Goal: Complete application form

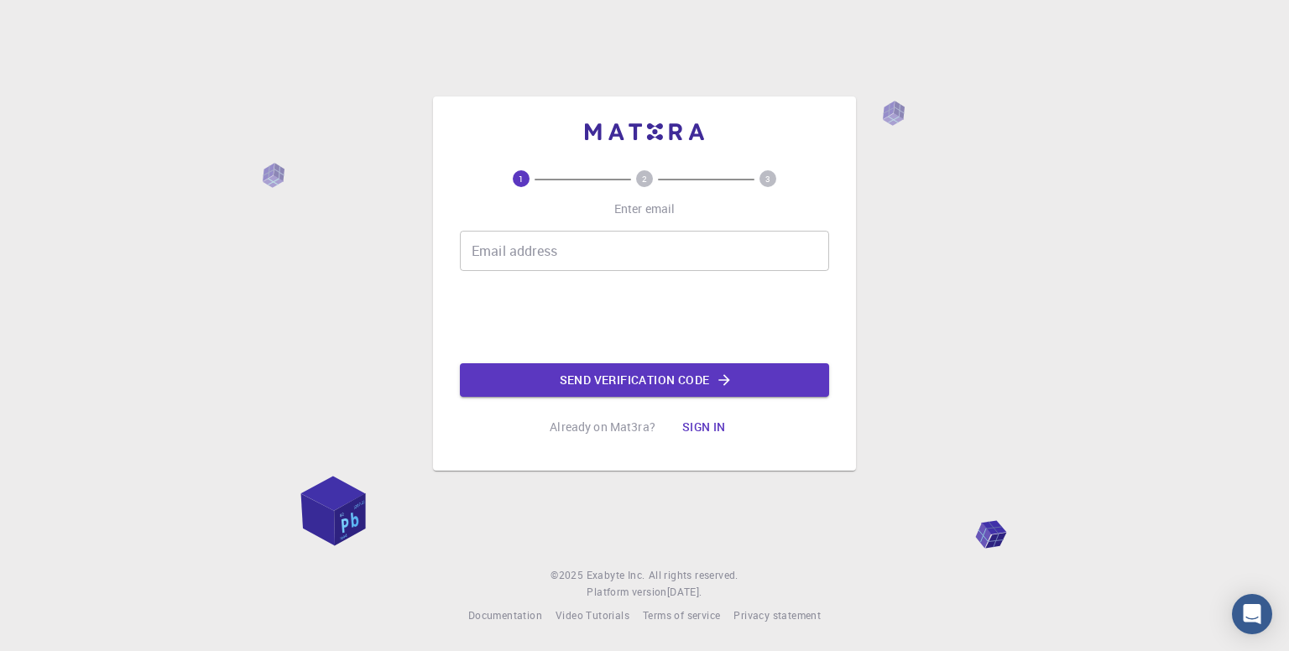
click at [562, 243] on input "Email address" at bounding box center [644, 251] width 369 height 40
type input "[EMAIL_ADDRESS][DOMAIN_NAME]"
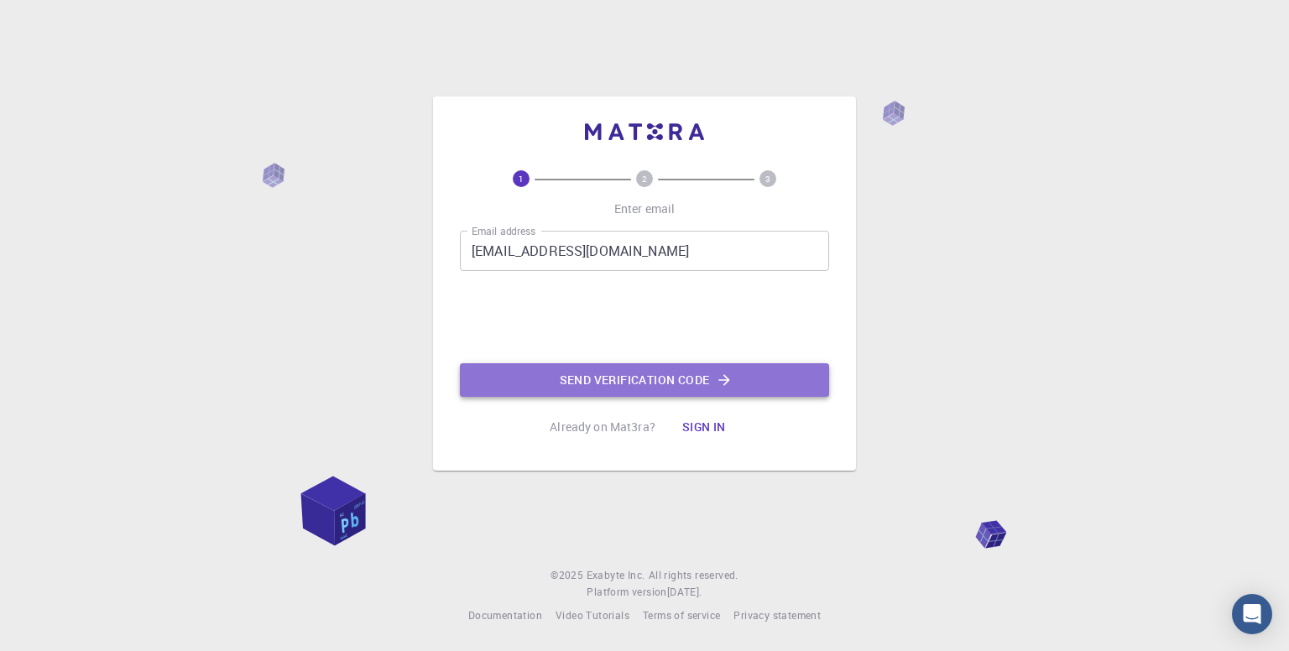
click at [576, 384] on button "Send verification code" at bounding box center [644, 380] width 369 height 34
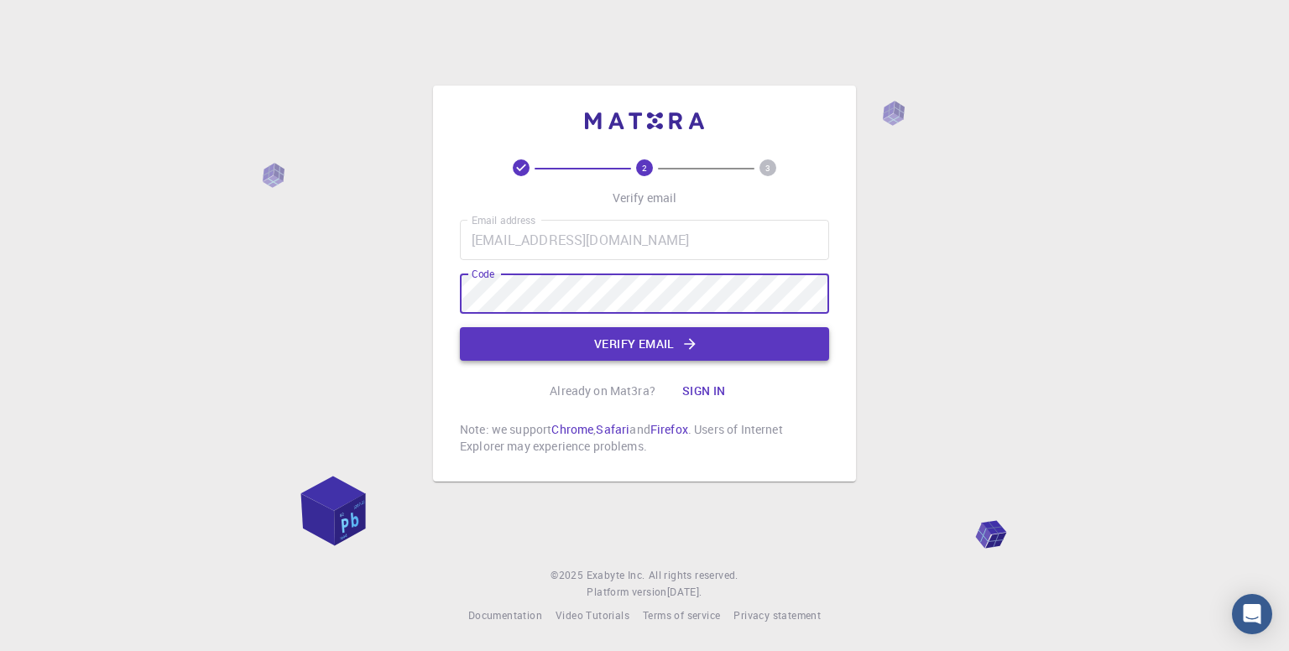
click at [601, 353] on button "Verify email" at bounding box center [644, 344] width 369 height 34
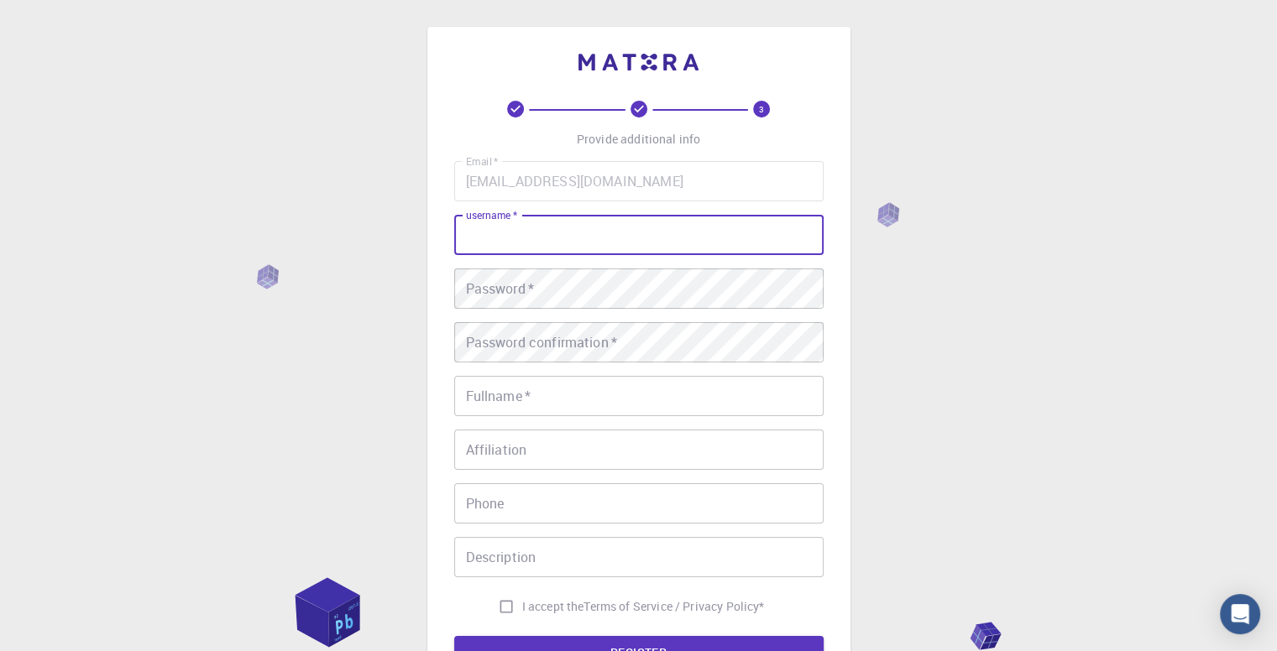
click at [585, 242] on input "username   *" at bounding box center [638, 235] width 369 height 40
type input "asep"
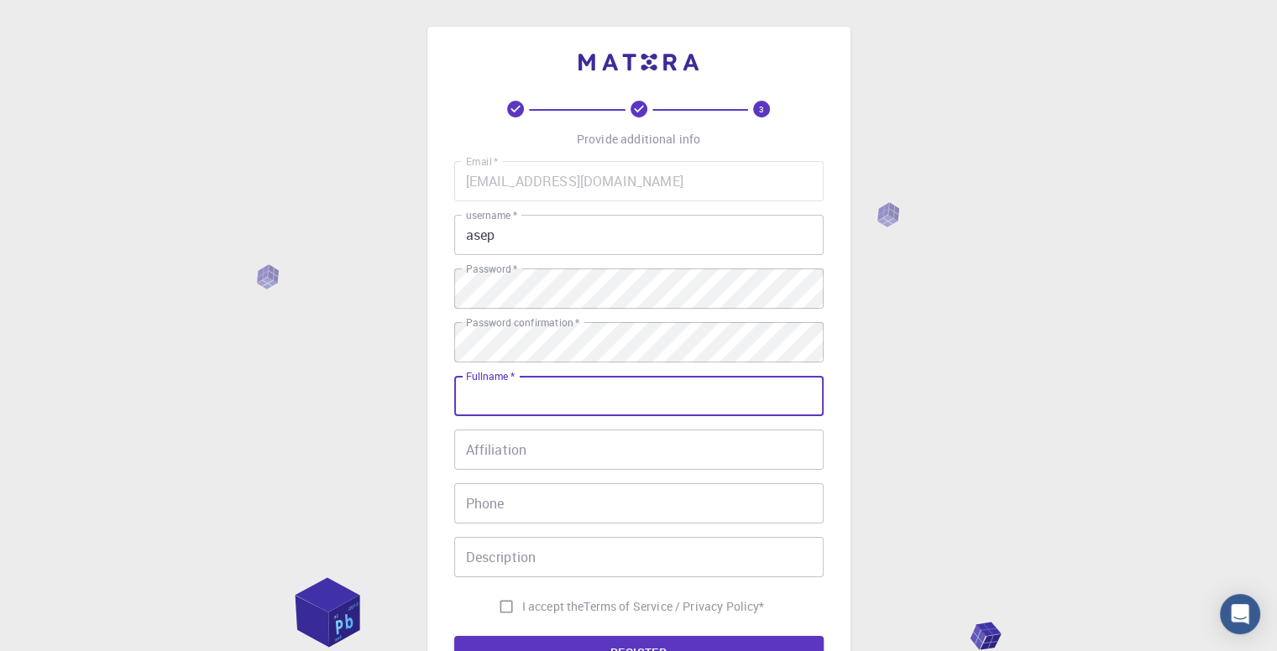
click at [626, 393] on input "Fullname   *" at bounding box center [638, 396] width 369 height 40
type input "saprio ardianto"
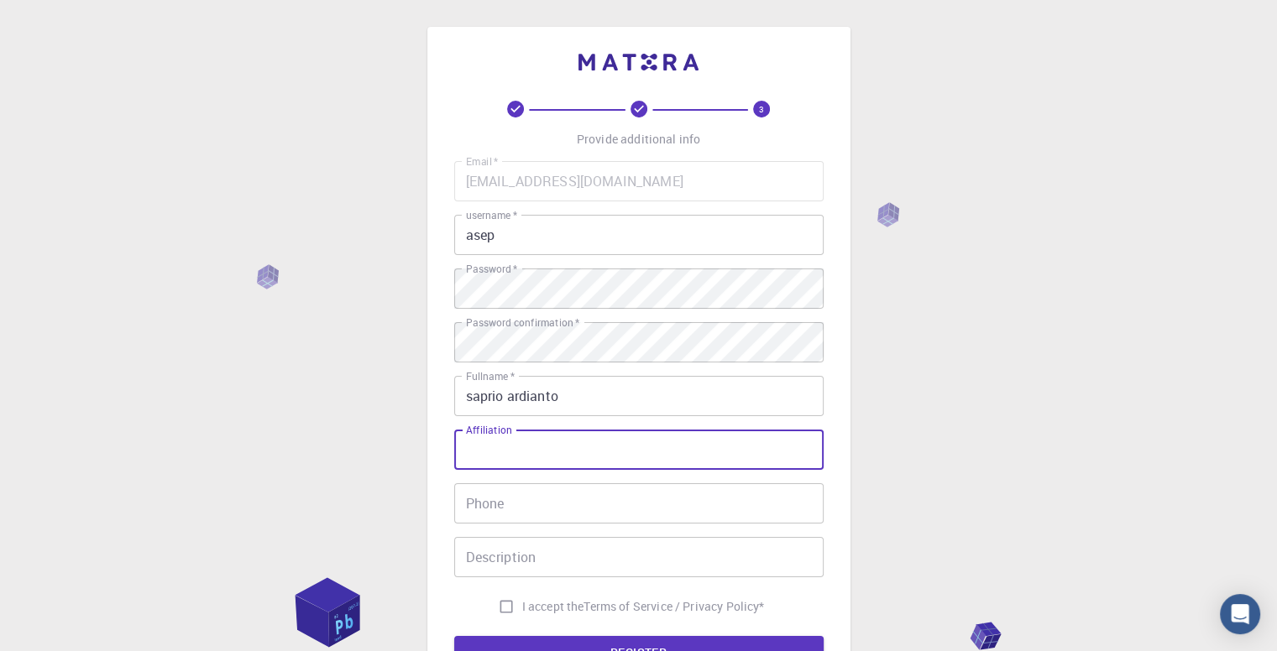
click at [556, 451] on input "Affiliation" at bounding box center [638, 450] width 369 height 40
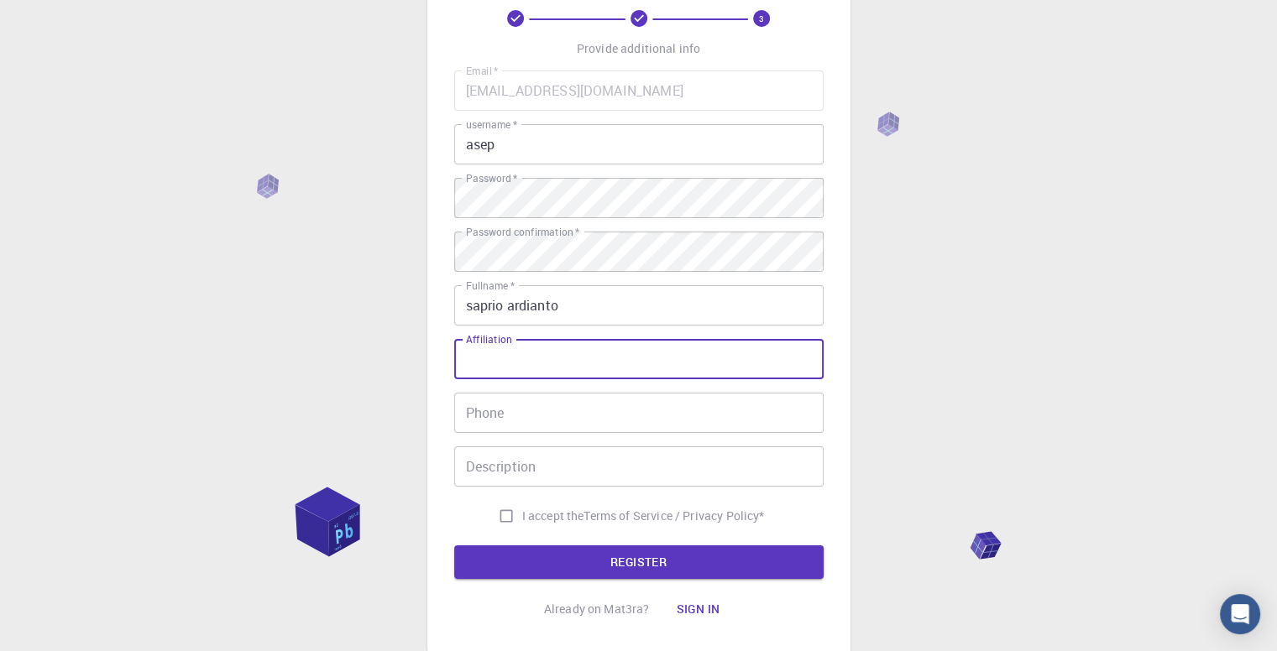
scroll to position [168, 0]
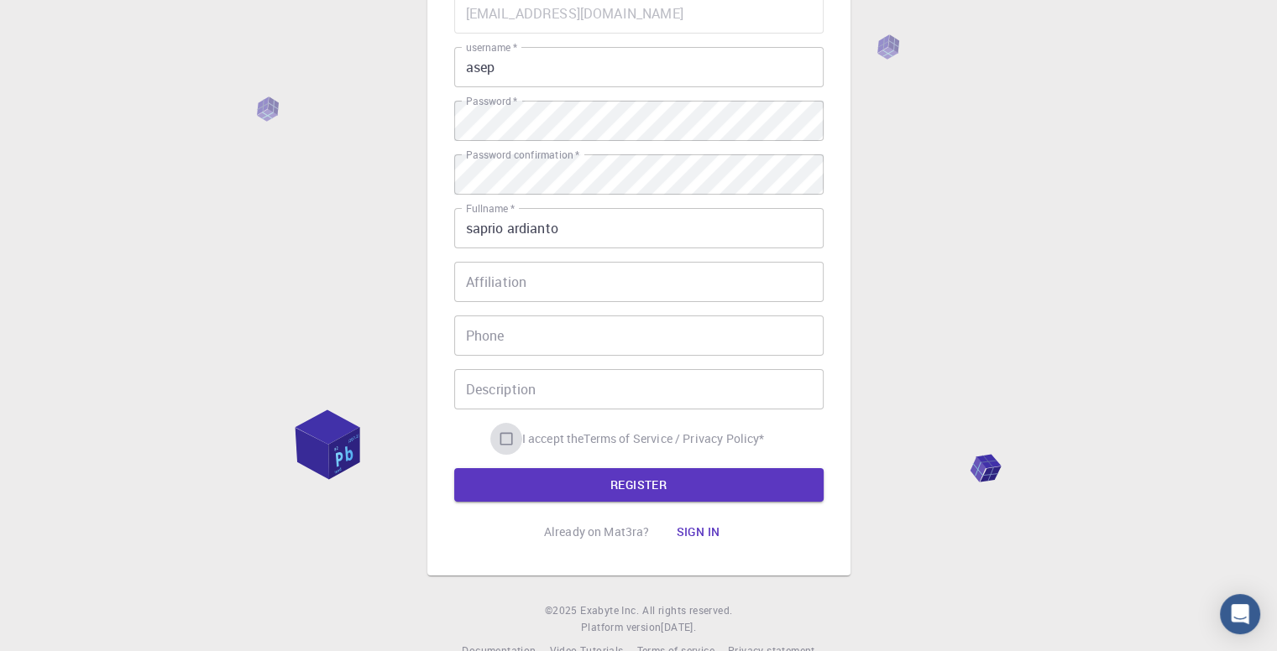
click at [497, 437] on input "I accept the Terms of Service / Privacy Policy *" at bounding box center [506, 439] width 32 height 32
checkbox input "true"
click at [584, 283] on input "Affiliation" at bounding box center [638, 282] width 369 height 40
click at [546, 483] on button "REGISTER" at bounding box center [638, 485] width 369 height 34
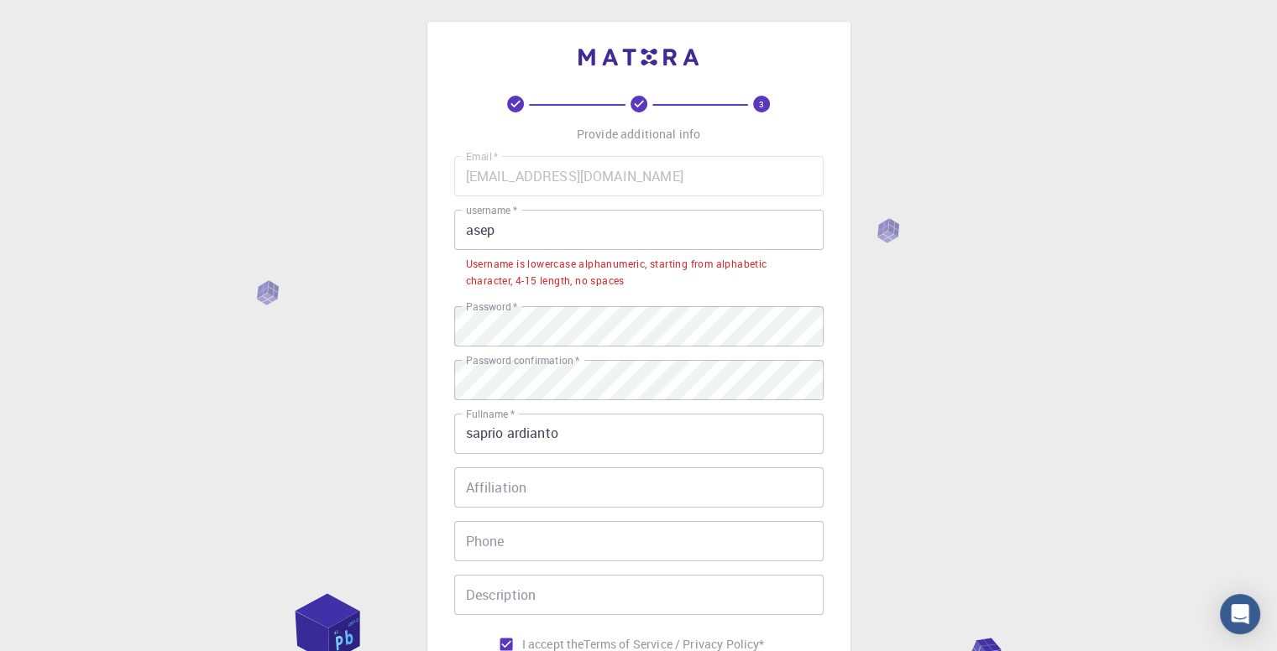
scroll to position [0, 0]
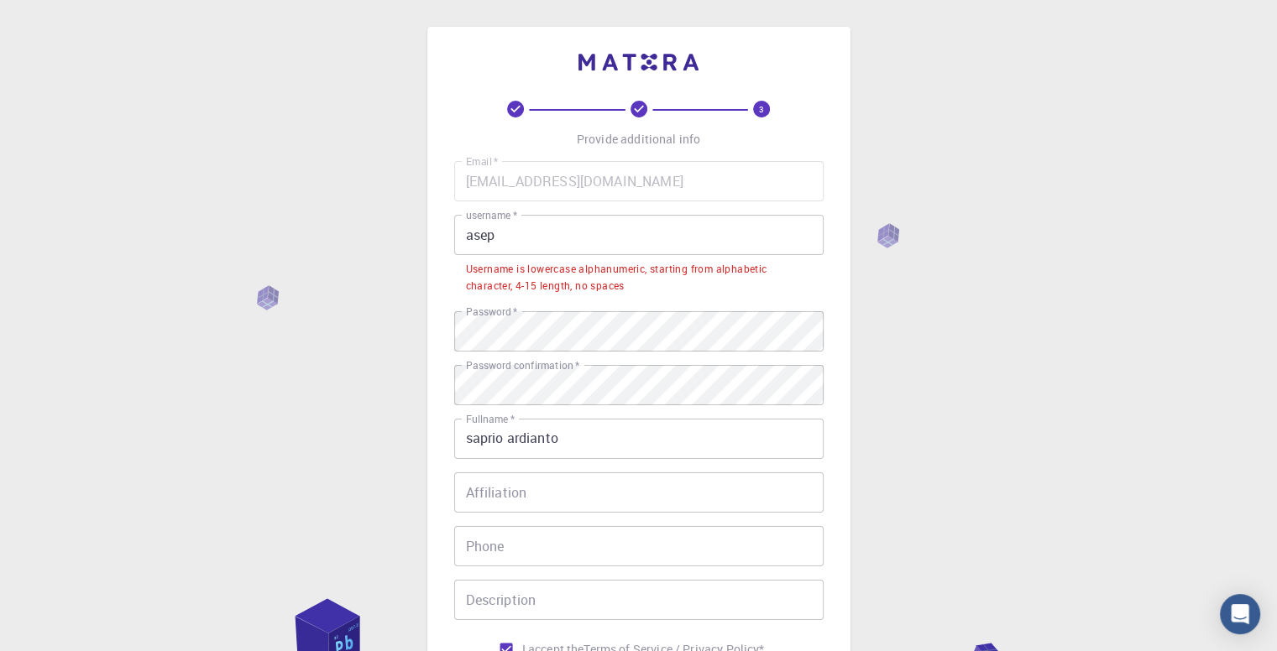
click at [587, 246] on input "asep" at bounding box center [638, 235] width 369 height 40
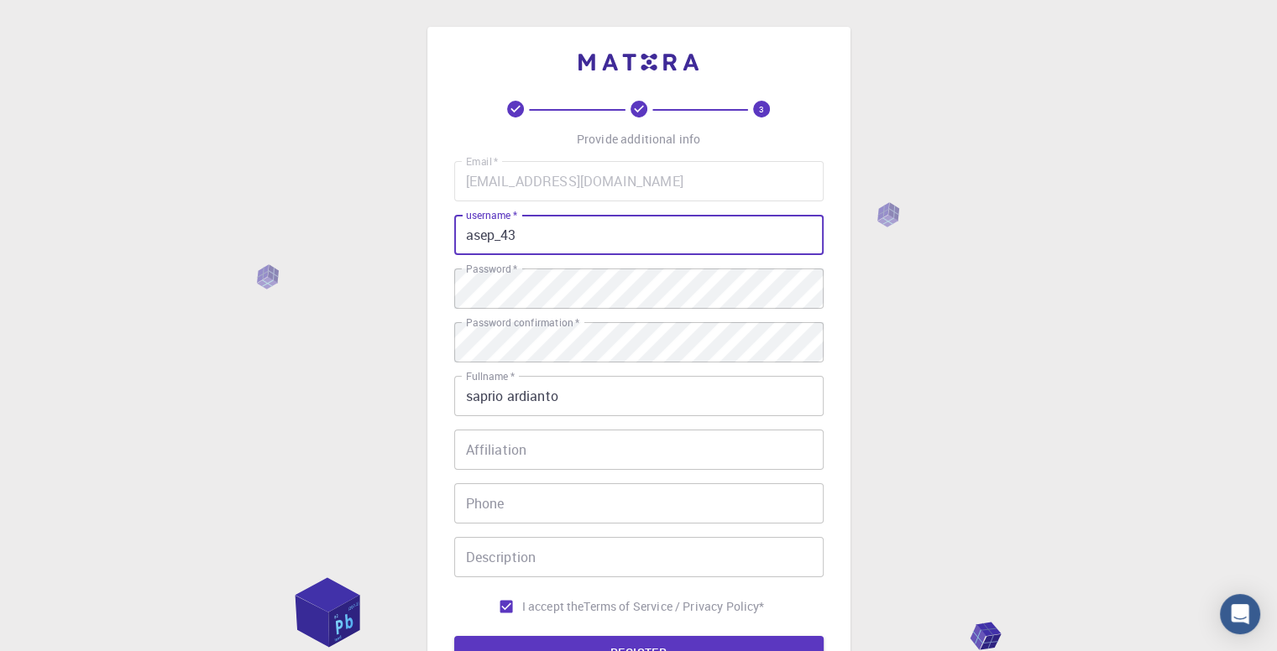
click at [454, 636] on button "REGISTER" at bounding box center [638, 653] width 369 height 34
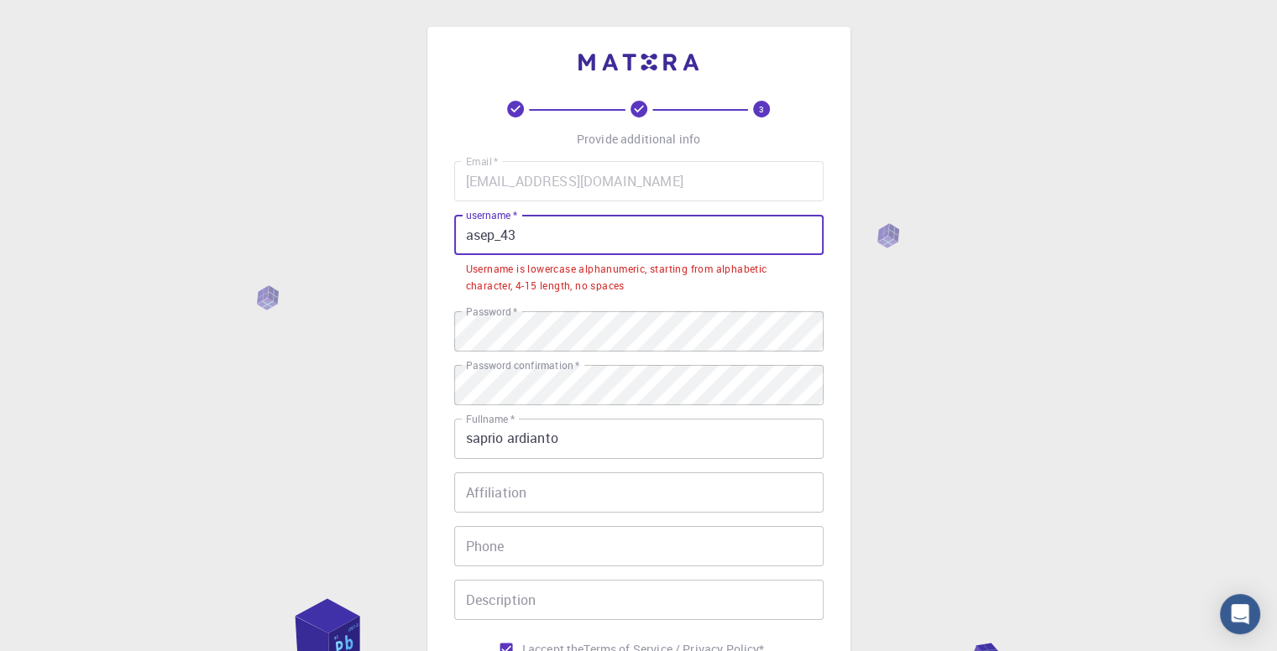
click at [467, 239] on input "asep_43" at bounding box center [638, 235] width 369 height 40
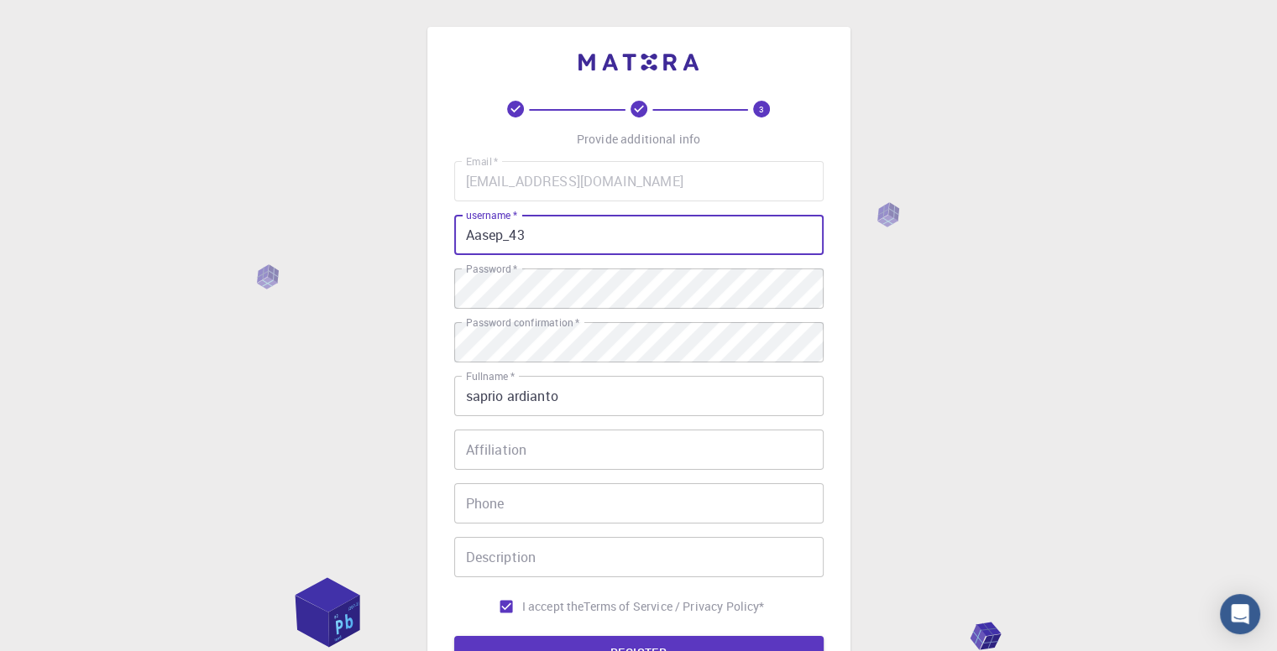
click at [454, 636] on button "REGISTER" at bounding box center [638, 653] width 369 height 34
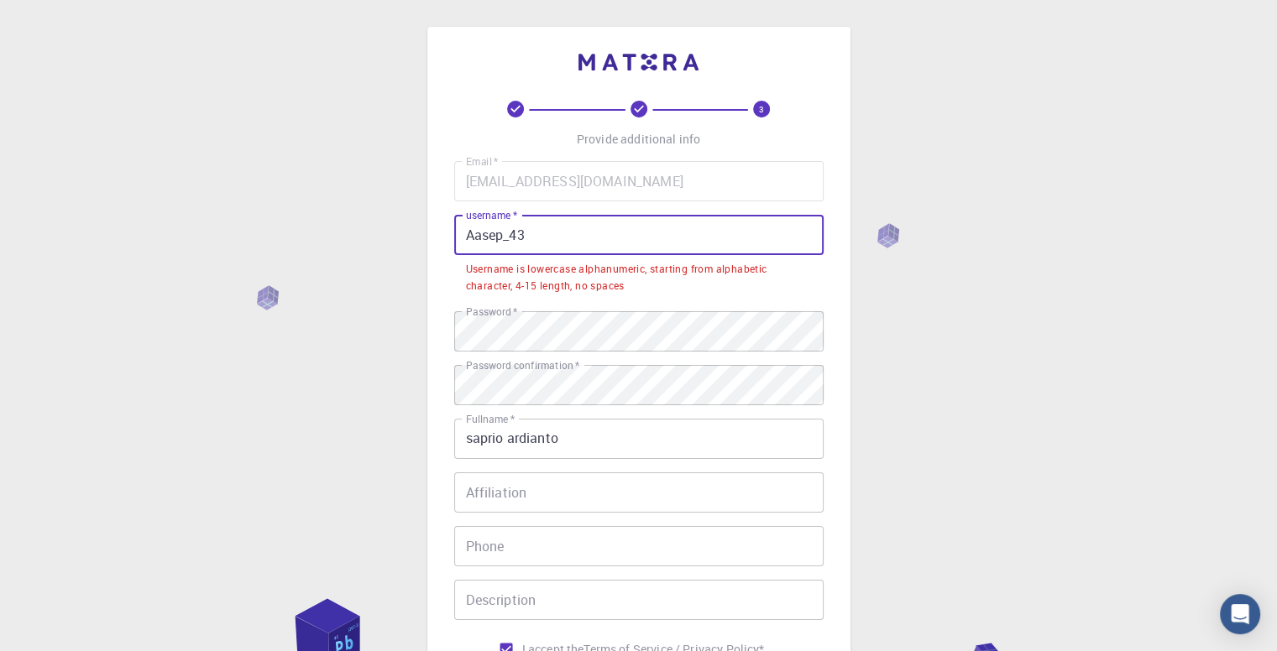
click at [513, 243] on input "Aasep_43" at bounding box center [638, 235] width 369 height 40
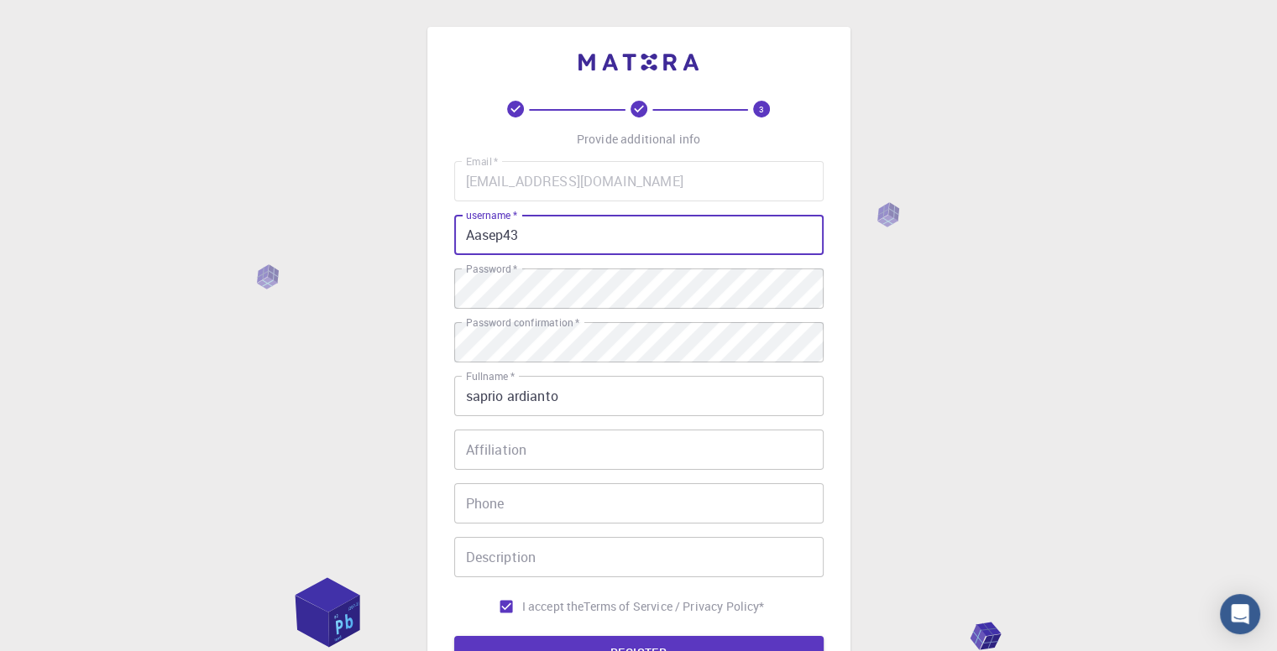
click at [454, 636] on button "REGISTER" at bounding box center [638, 653] width 369 height 34
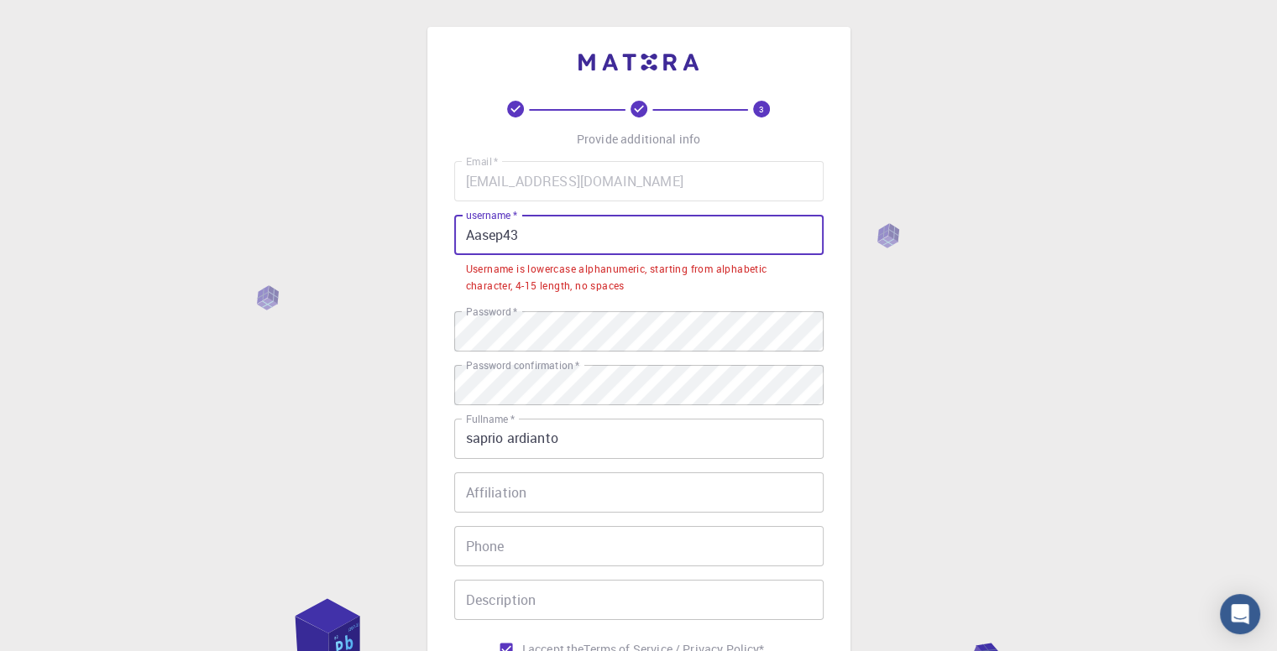
click at [467, 239] on input "Aasep43" at bounding box center [638, 235] width 369 height 40
click at [544, 236] on input "Aasep43" at bounding box center [638, 235] width 369 height 40
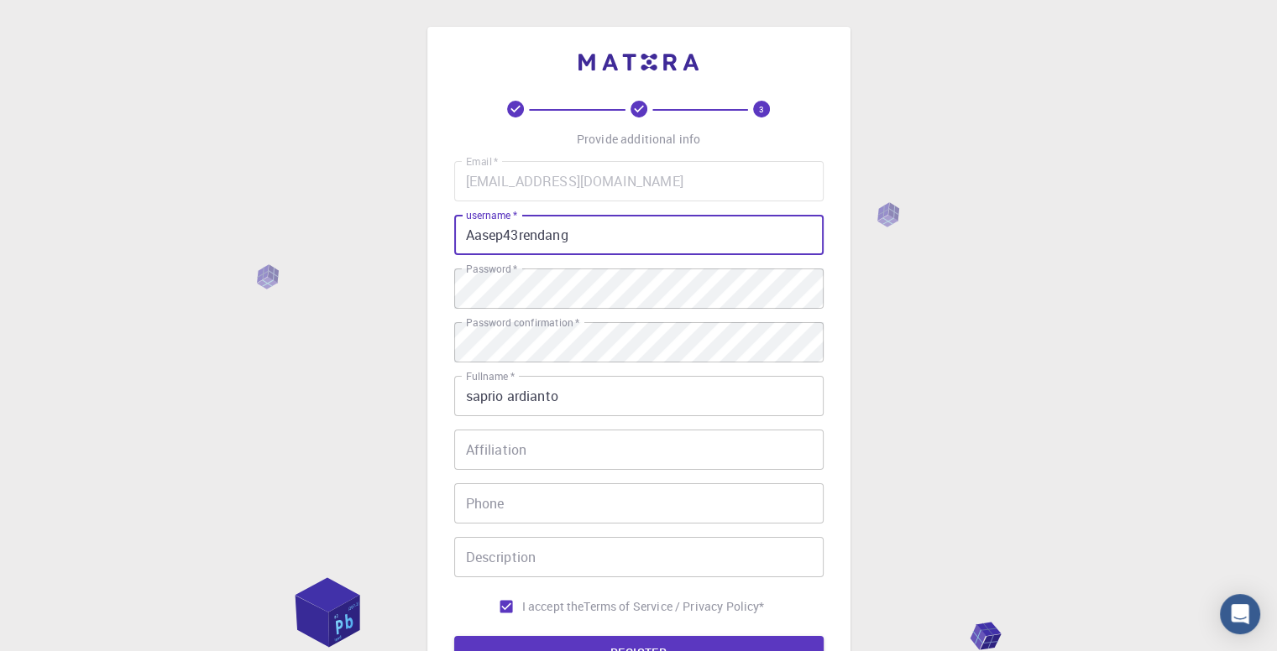
click at [454, 636] on button "REGISTER" at bounding box center [638, 653] width 369 height 34
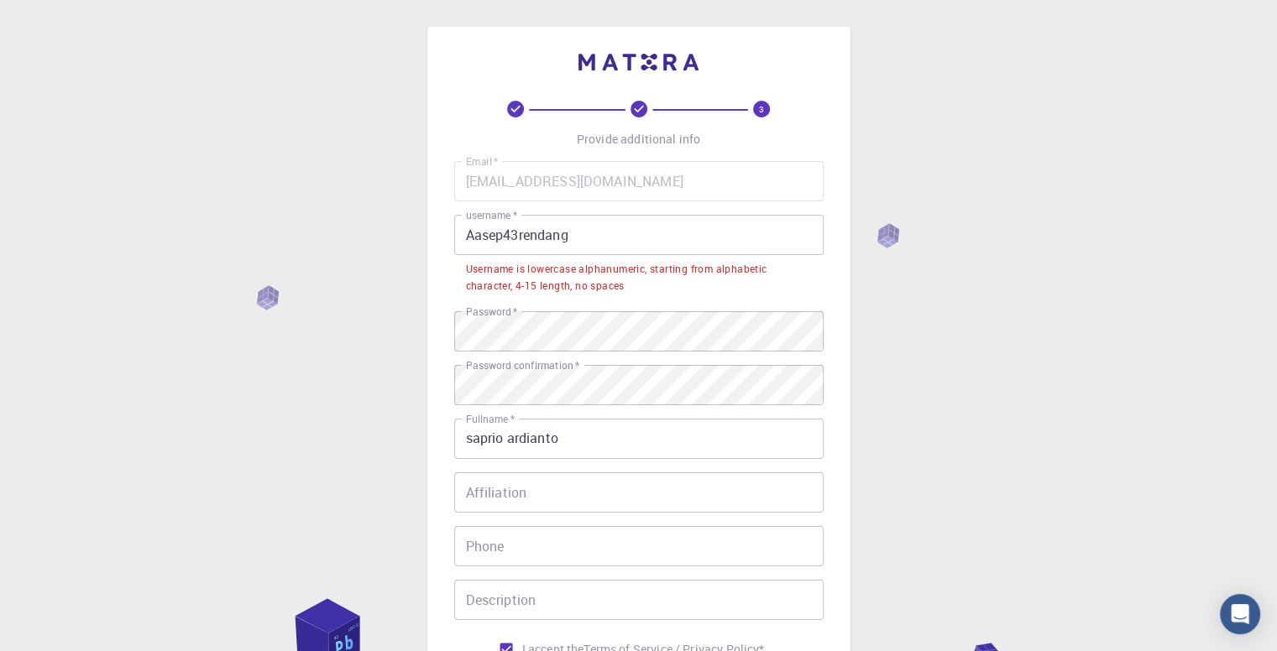
click at [887, 245] on div "3 Provide additional info Email   * [EMAIL_ADDRESS][DOMAIN_NAME] Email   * user…" at bounding box center [638, 448] width 1277 height 897
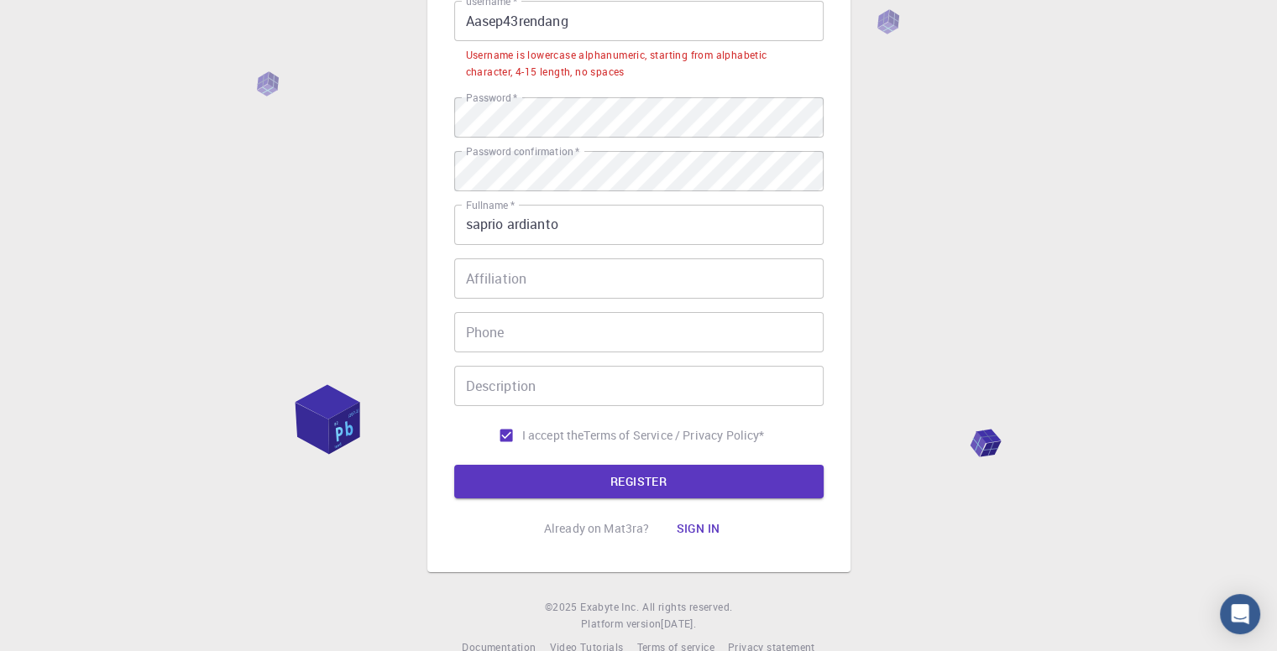
scroll to position [245, 0]
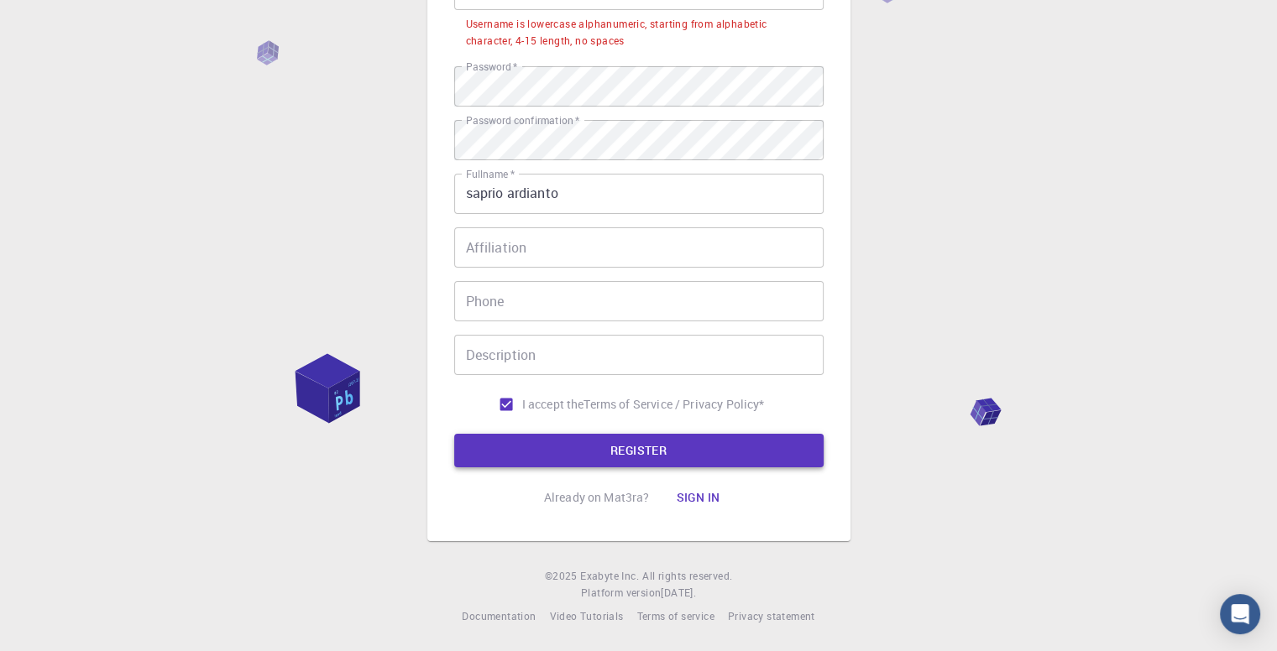
click at [641, 441] on button "REGISTER" at bounding box center [638, 451] width 369 height 34
click at [645, 438] on button "REGISTER" at bounding box center [638, 451] width 369 height 34
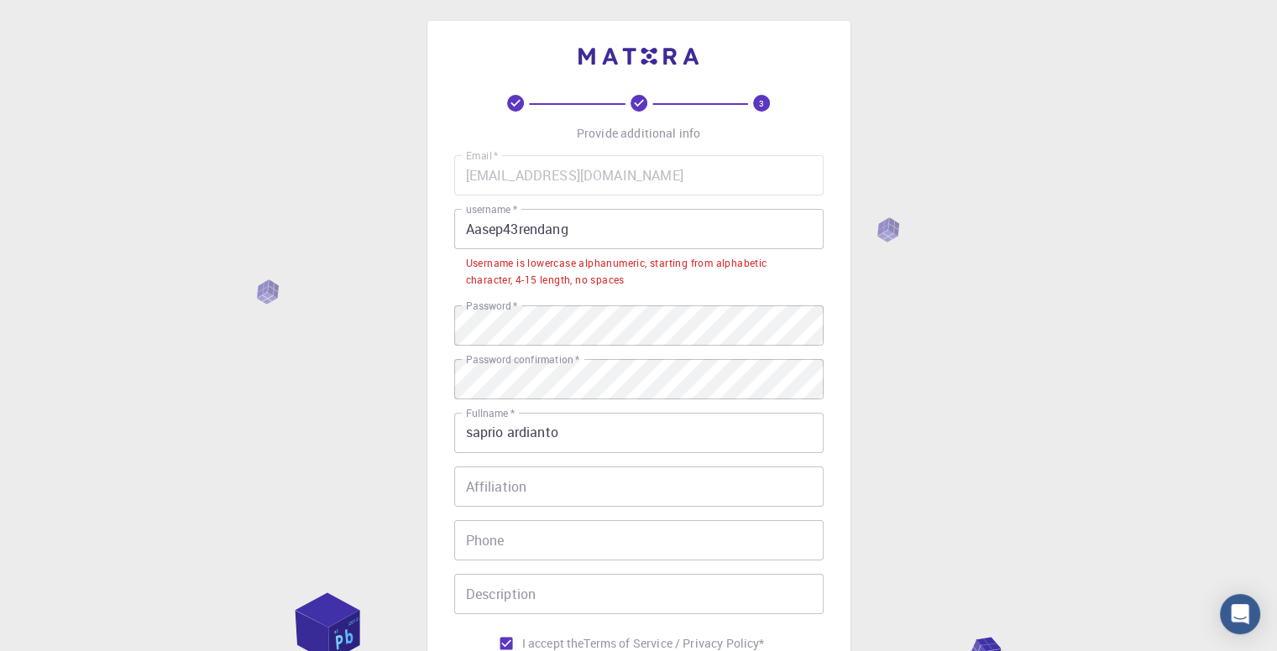
scroll to position [0, 0]
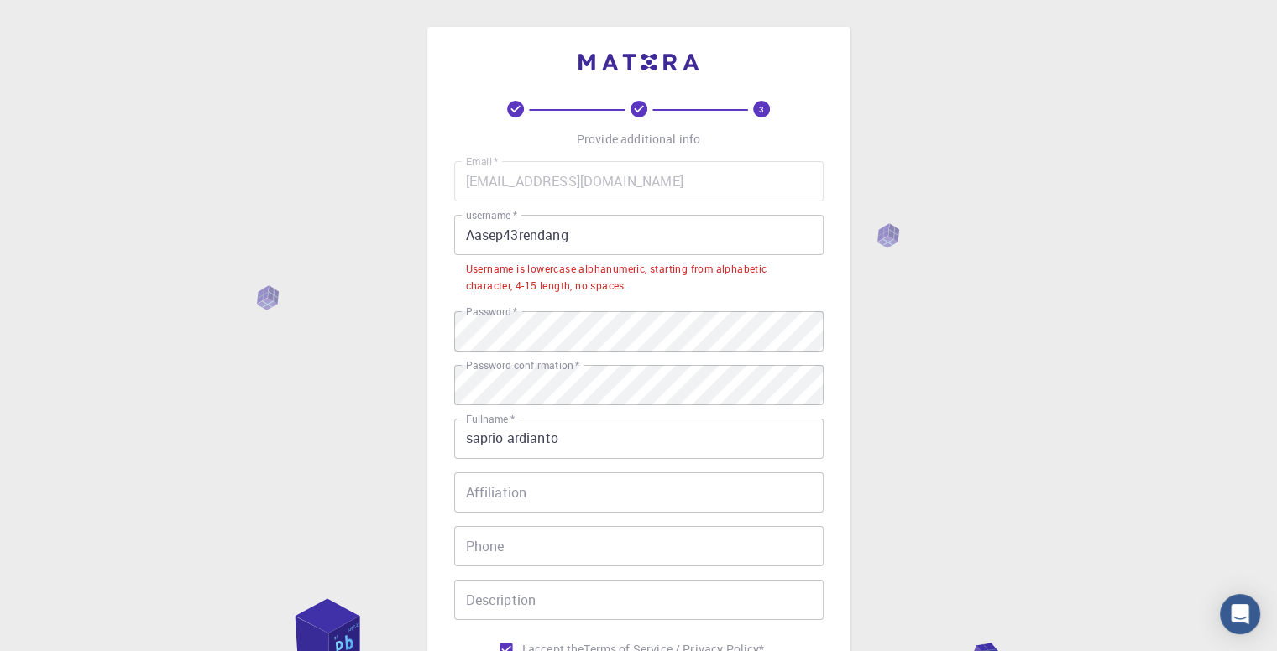
click at [517, 235] on input "Aasep43rendang" at bounding box center [638, 235] width 369 height 40
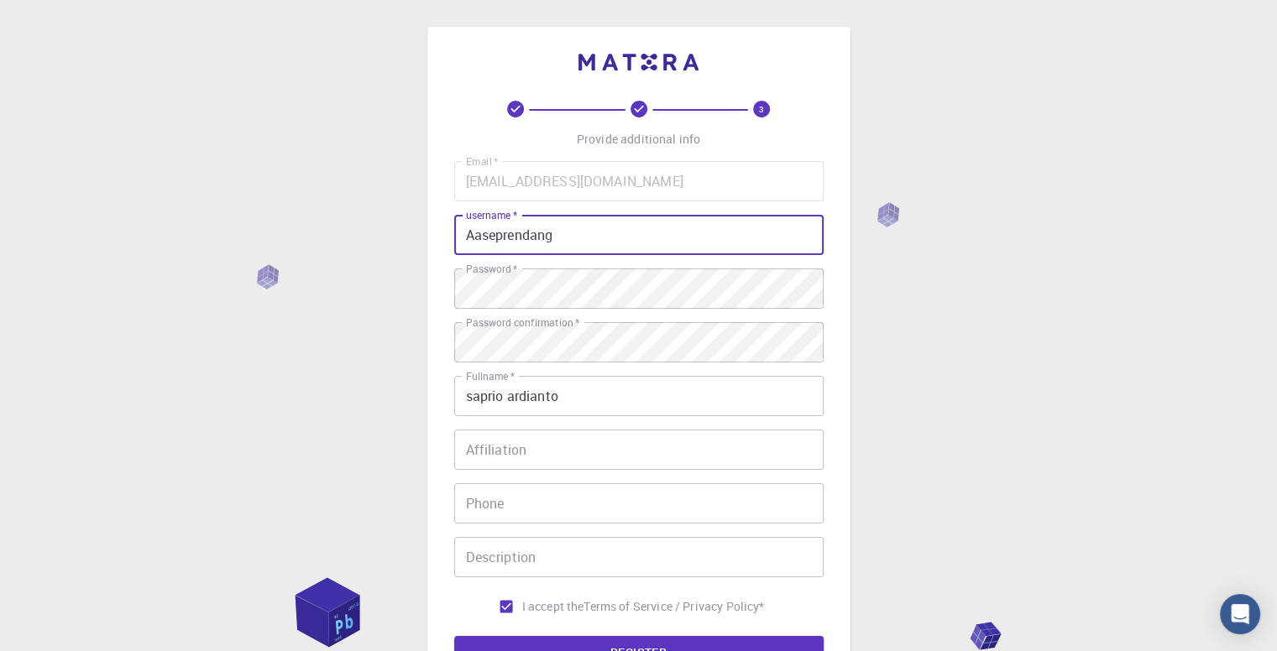
click at [454, 636] on button "REGISTER" at bounding box center [638, 653] width 369 height 34
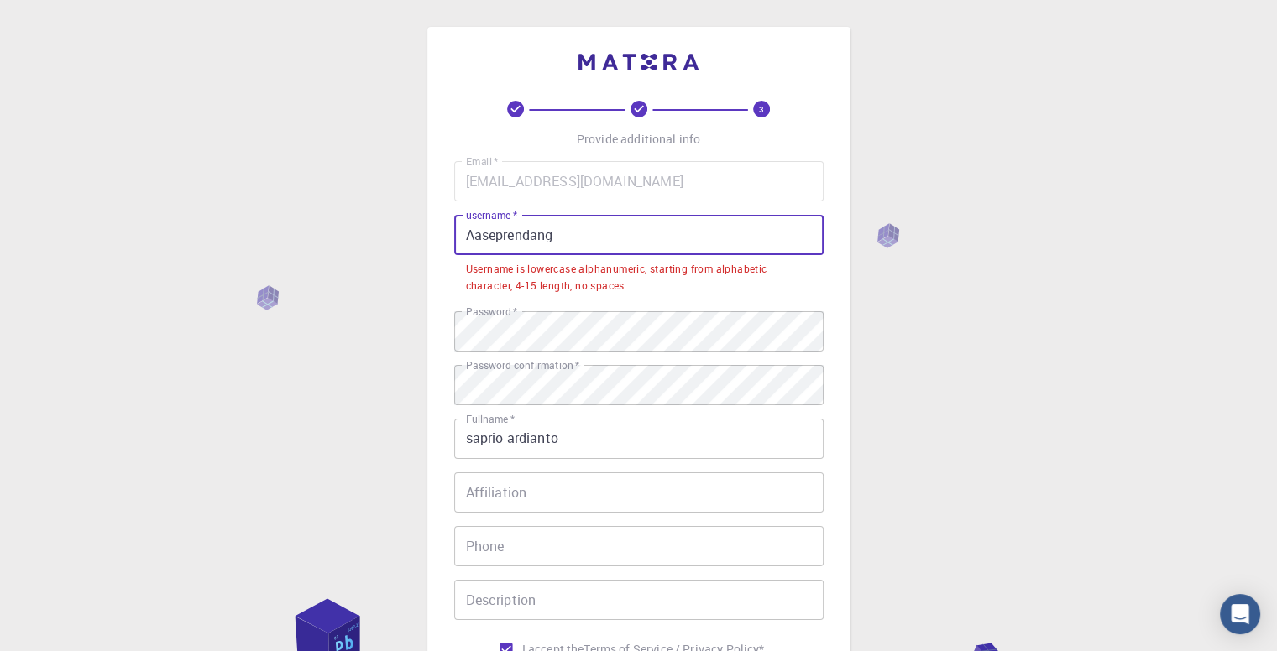
click at [477, 235] on input "Aaseprendang" at bounding box center [638, 235] width 369 height 40
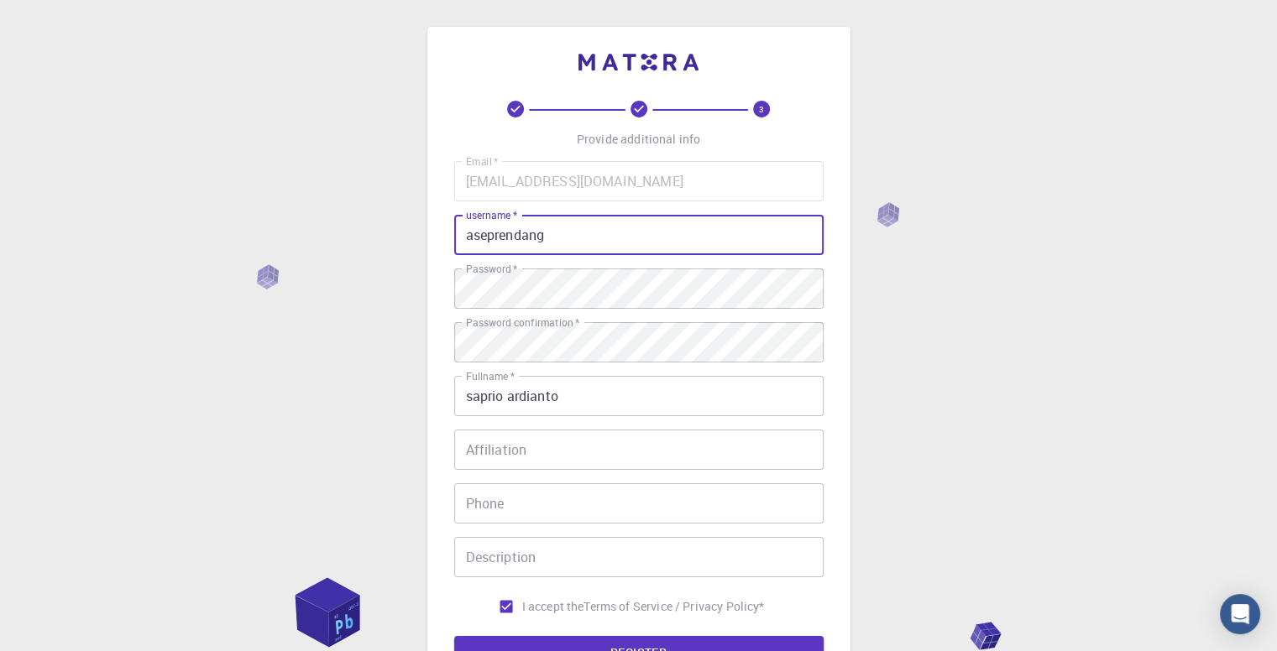
type input "aseprendang"
click at [454, 636] on button "REGISTER" at bounding box center [638, 653] width 369 height 34
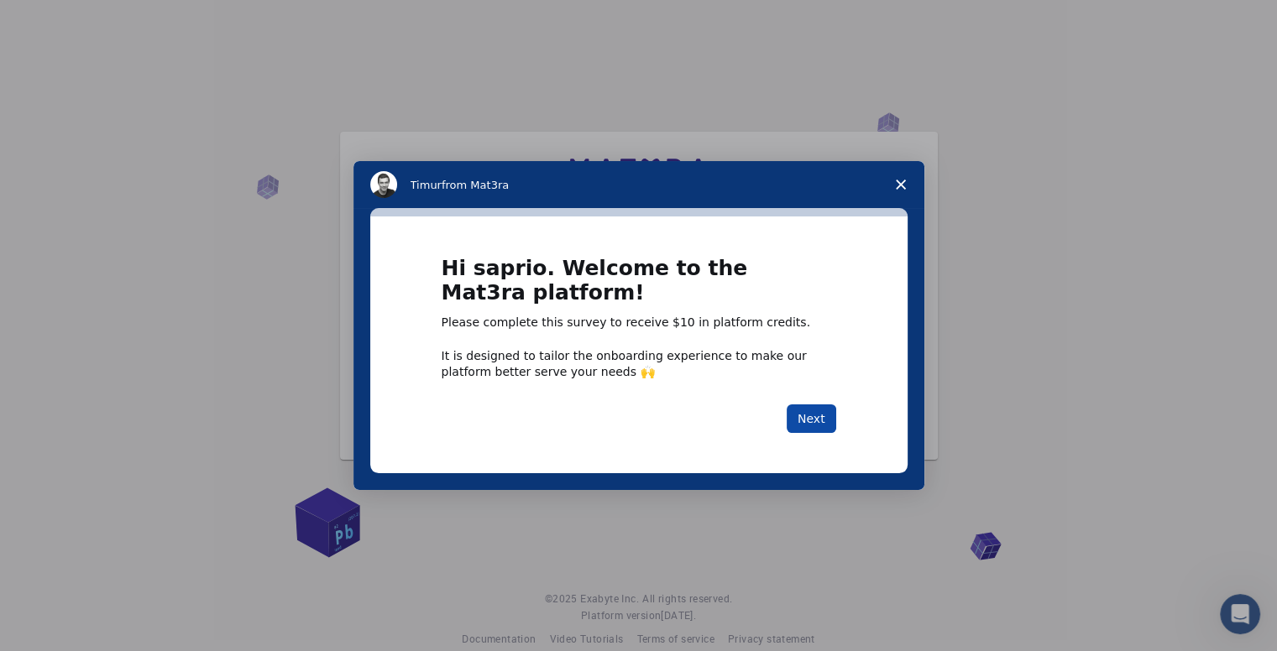
click at [802, 418] on button "Next" at bounding box center [811, 419] width 50 height 29
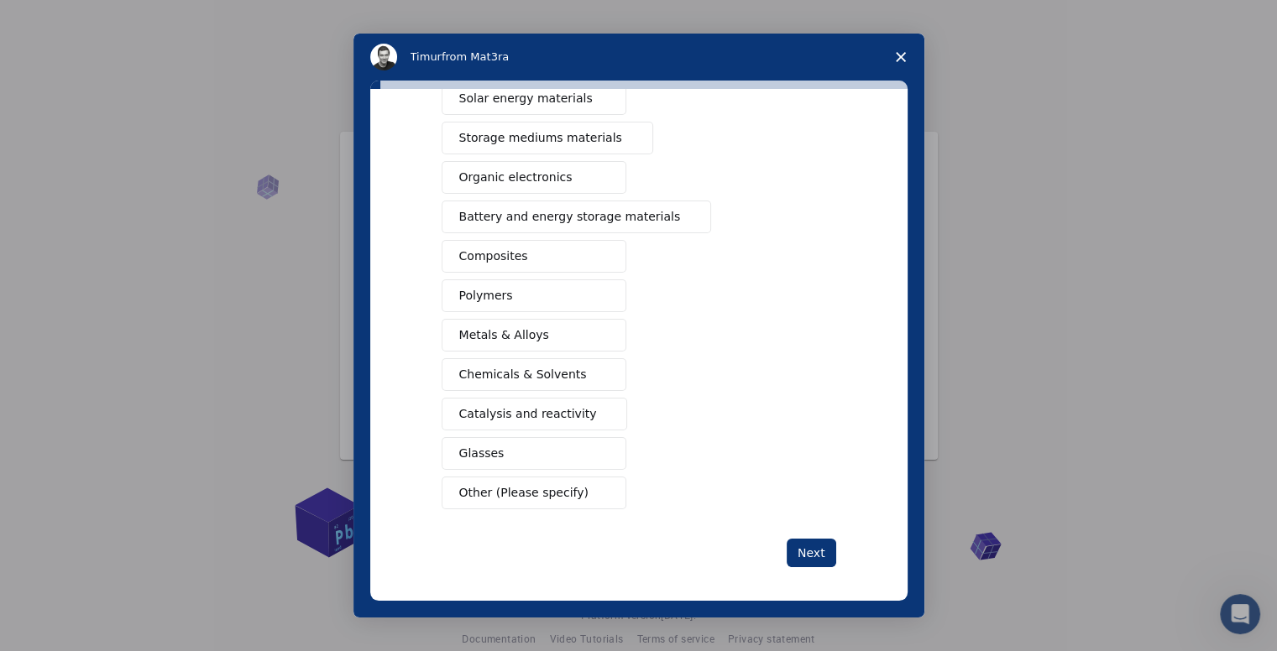
scroll to position [154, 0]
click at [517, 326] on span "Metals & Alloys" at bounding box center [504, 333] width 90 height 18
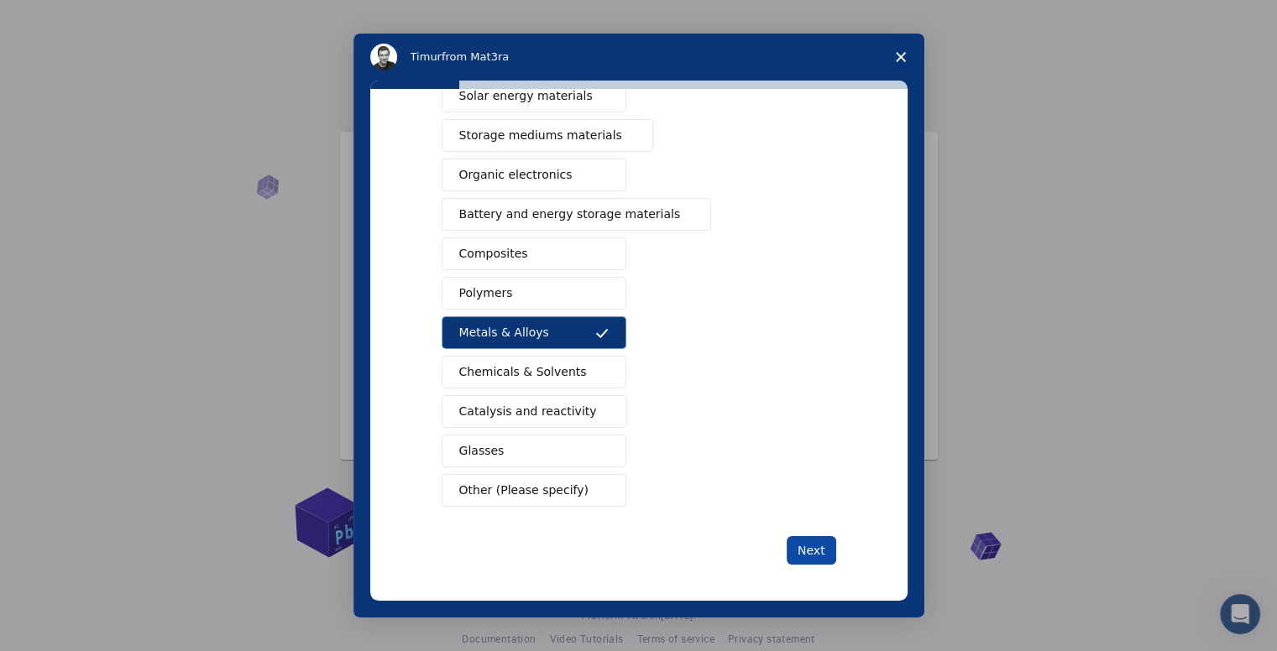
click at [796, 543] on button "Next" at bounding box center [811, 550] width 50 height 29
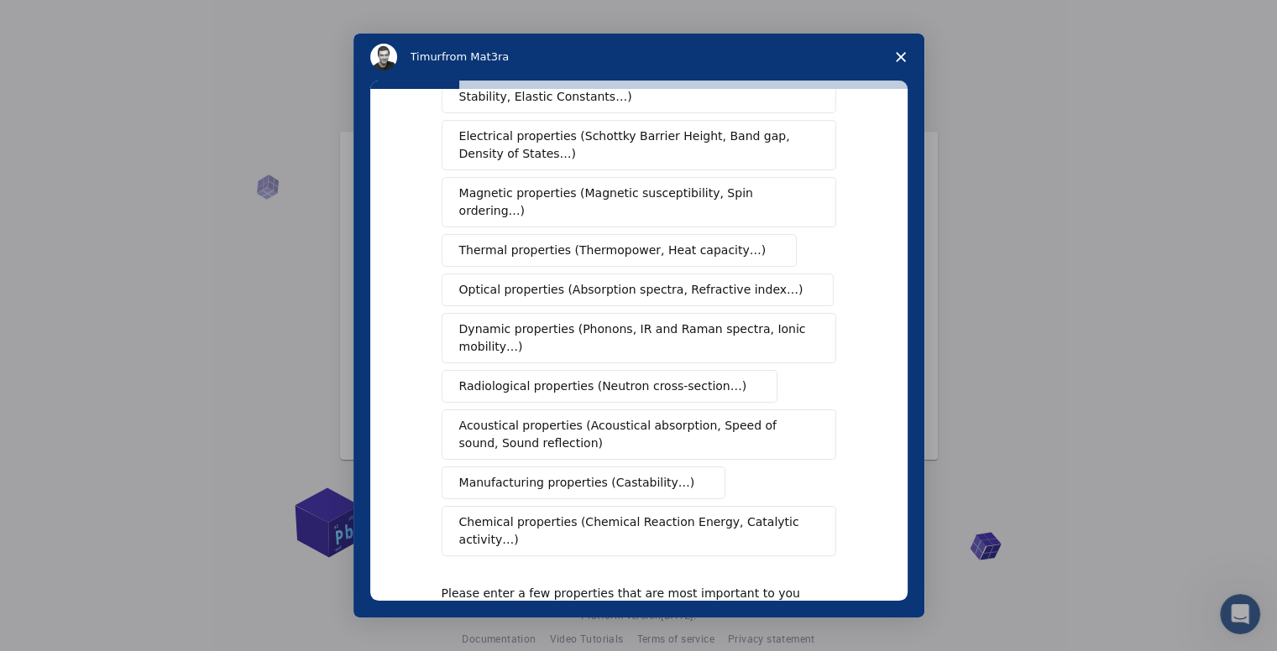
scroll to position [84, 0]
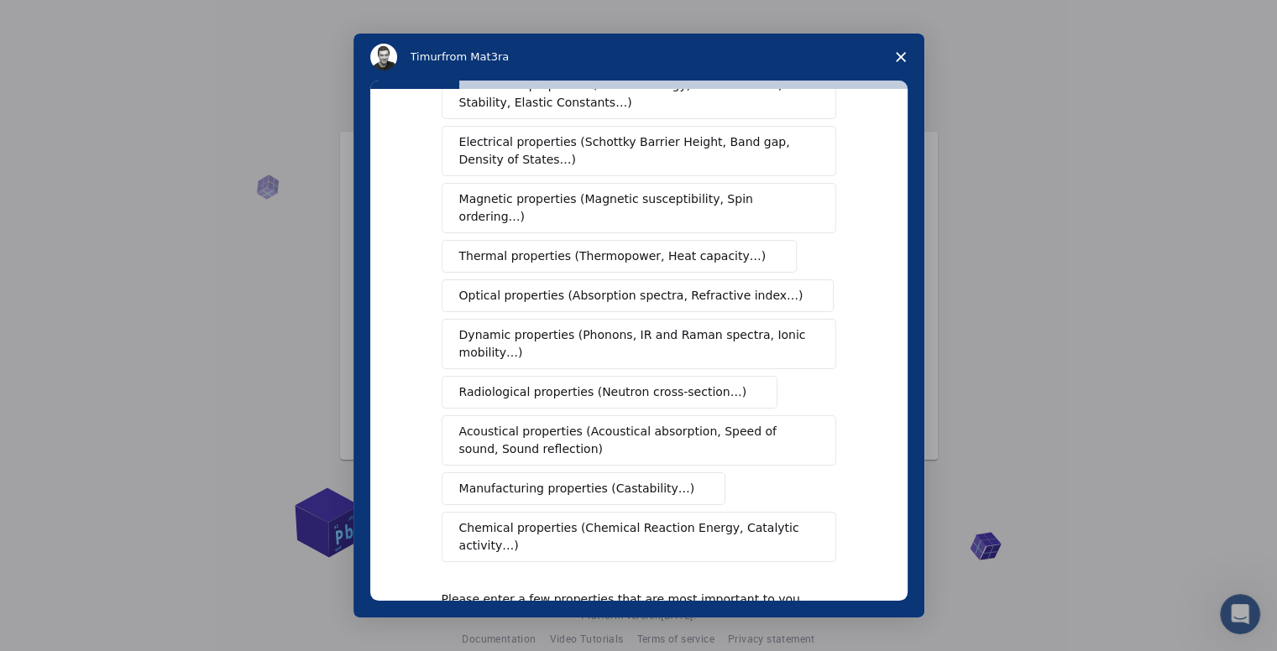
click at [520, 482] on button "Manufacturing properties (Castability…)" at bounding box center [583, 489] width 285 height 33
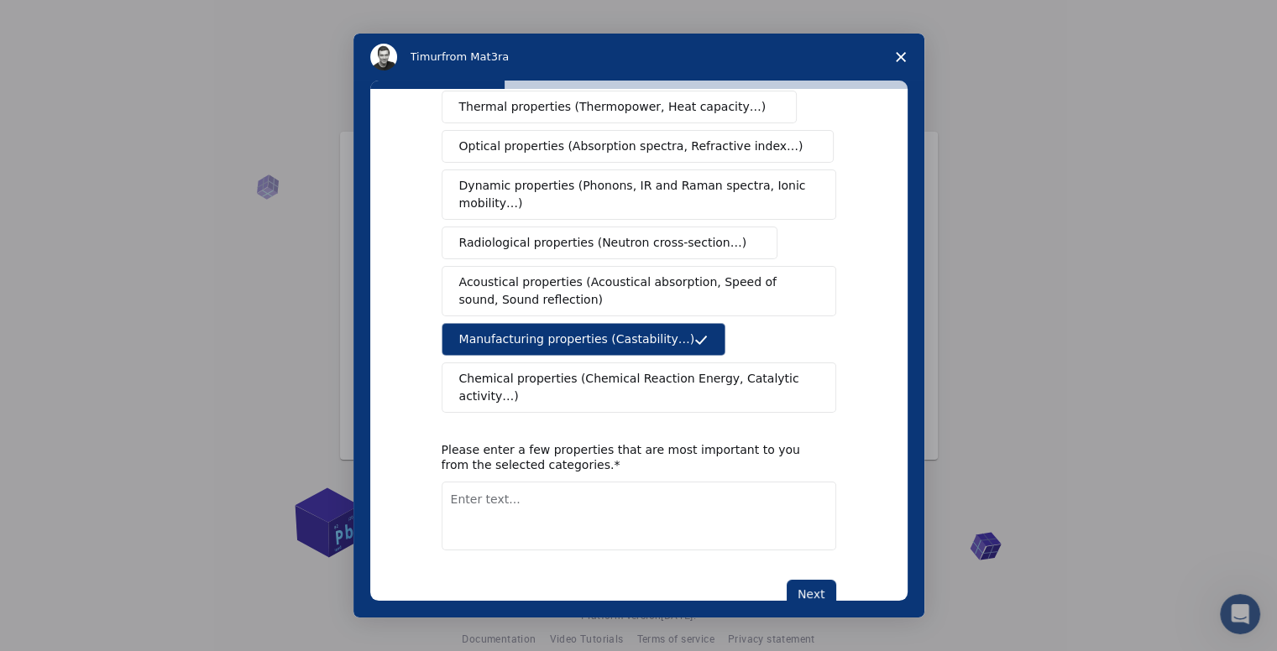
scroll to position [242, 0]
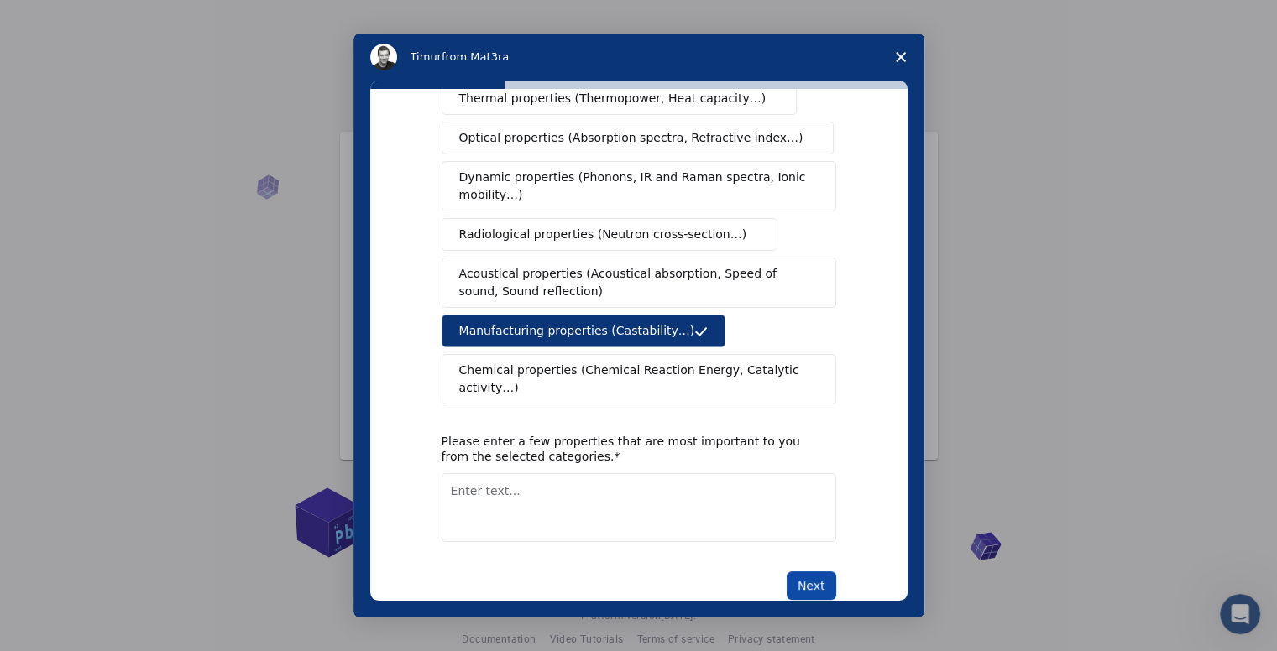
click at [807, 572] on button "Next" at bounding box center [811, 586] width 50 height 29
click at [614, 483] on textarea "Enter text..." at bounding box center [638, 507] width 394 height 69
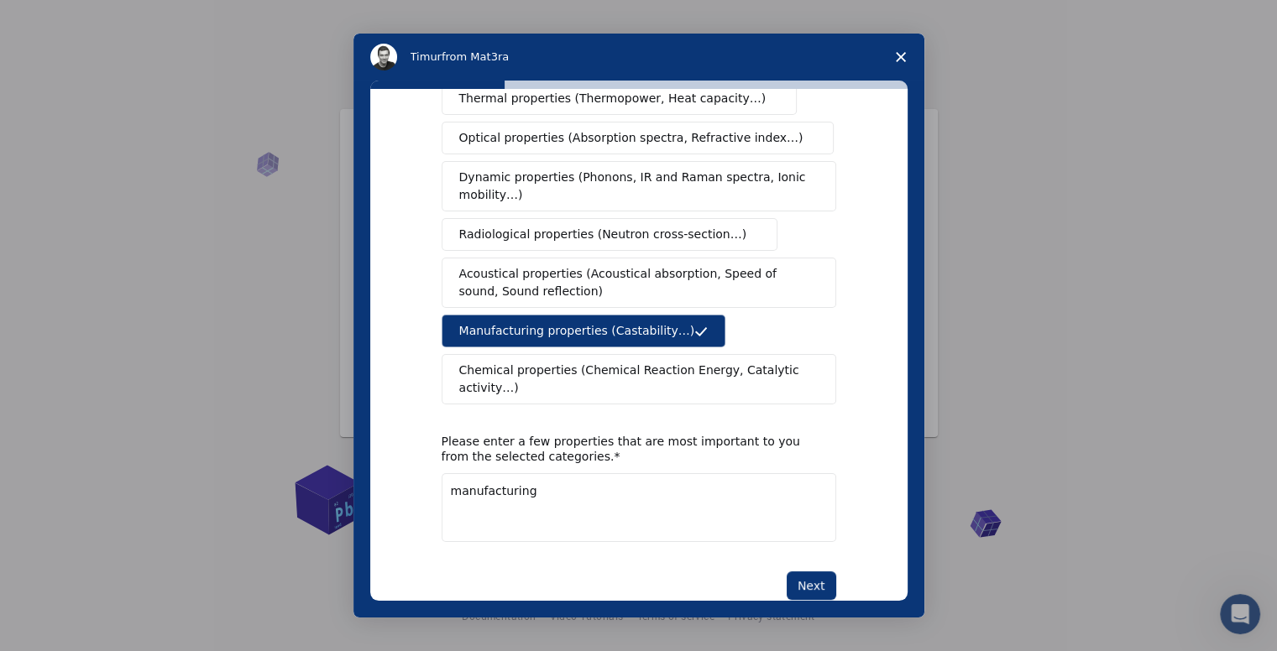
scroll to position [24, 0]
type textarea "manufacturing"
click at [806, 572] on button "Next" at bounding box center [811, 586] width 50 height 29
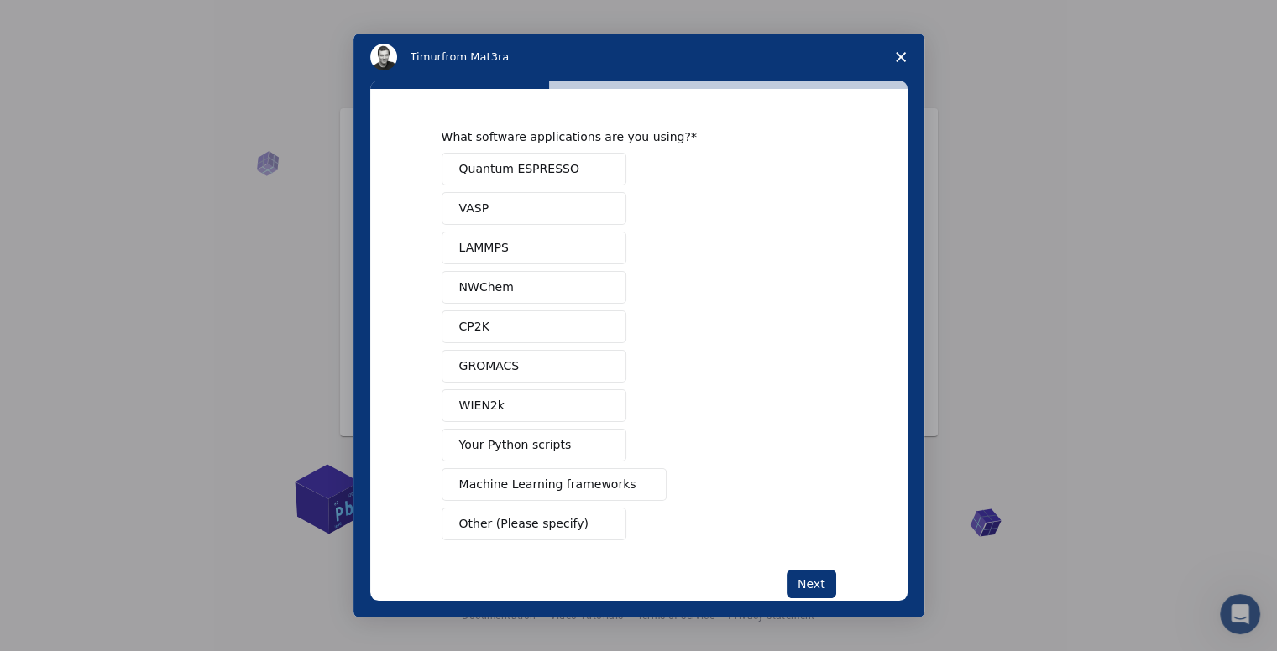
scroll to position [0, 0]
click at [544, 522] on span "Other (Please specify)" at bounding box center [523, 524] width 129 height 18
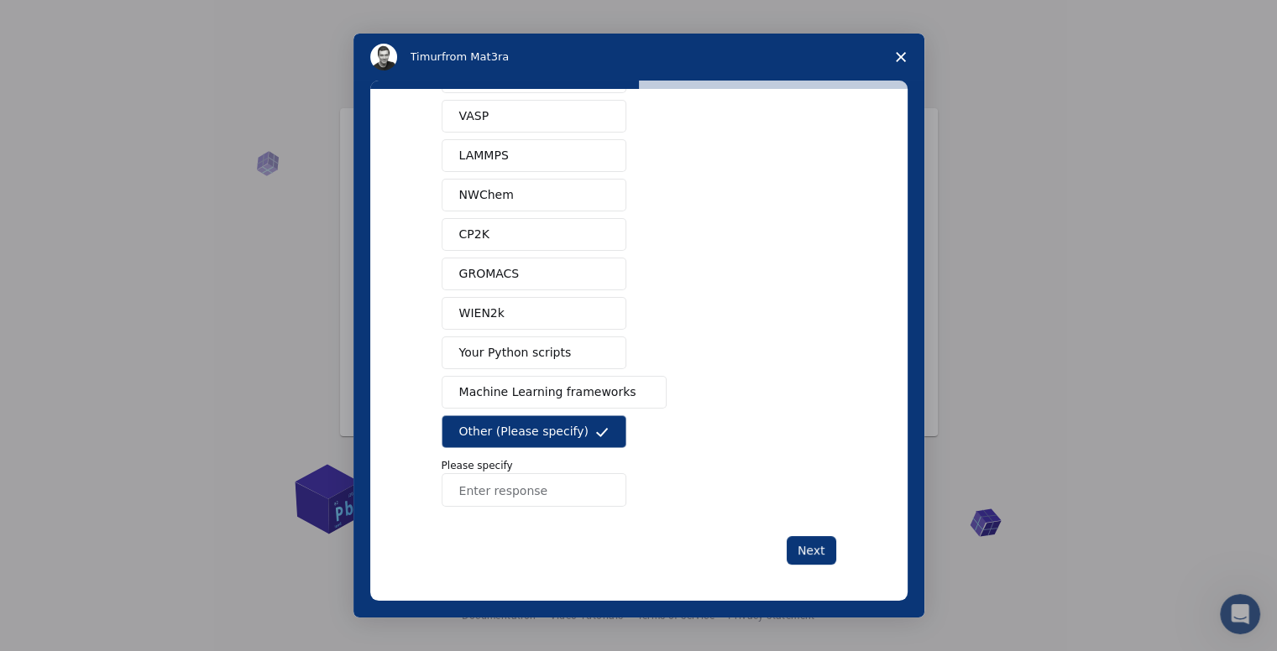
scroll to position [93, 0]
click at [571, 485] on input "Enter response" at bounding box center [533, 490] width 185 height 34
type input "inventor"
click at [812, 545] on button "Next" at bounding box center [811, 549] width 50 height 29
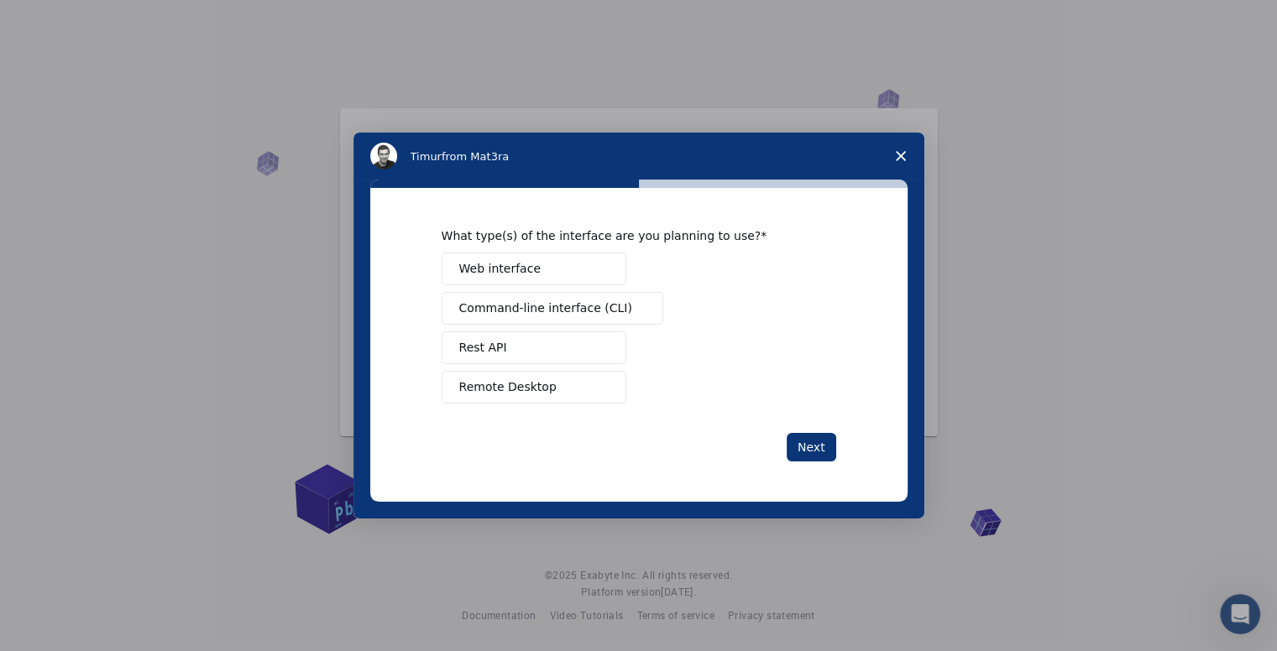
click at [527, 388] on span "Remote Desktop" at bounding box center [507, 388] width 97 height 18
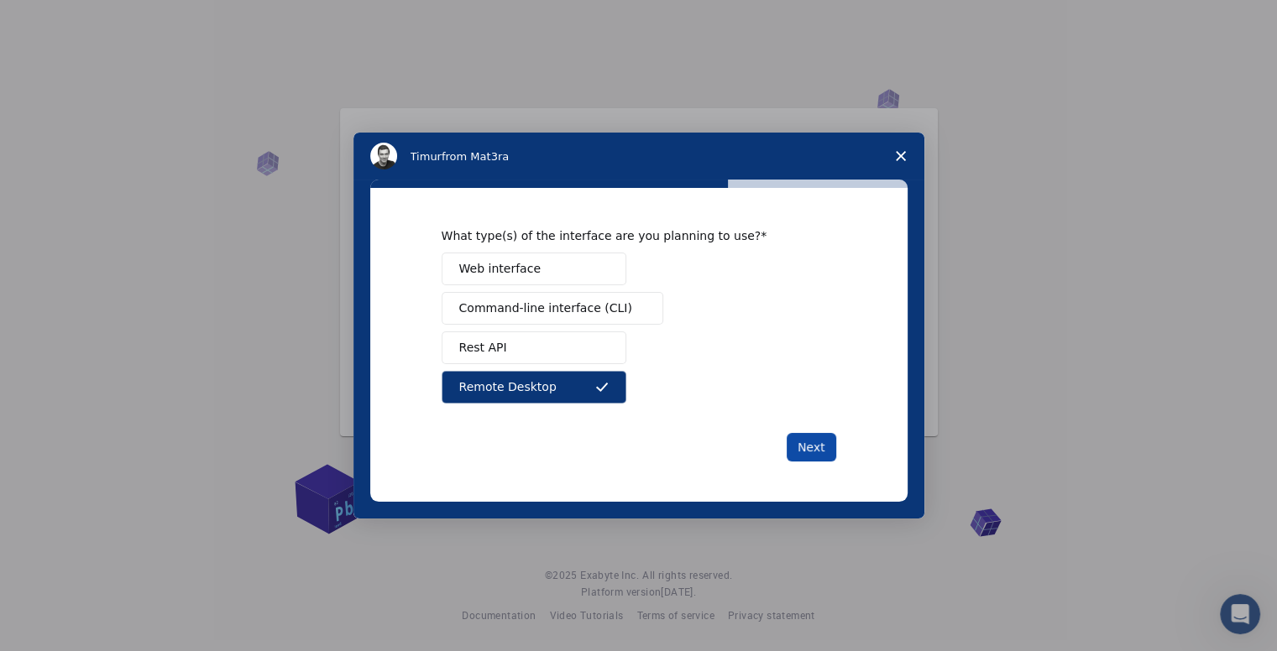
click at [822, 454] on button "Next" at bounding box center [811, 447] width 50 height 29
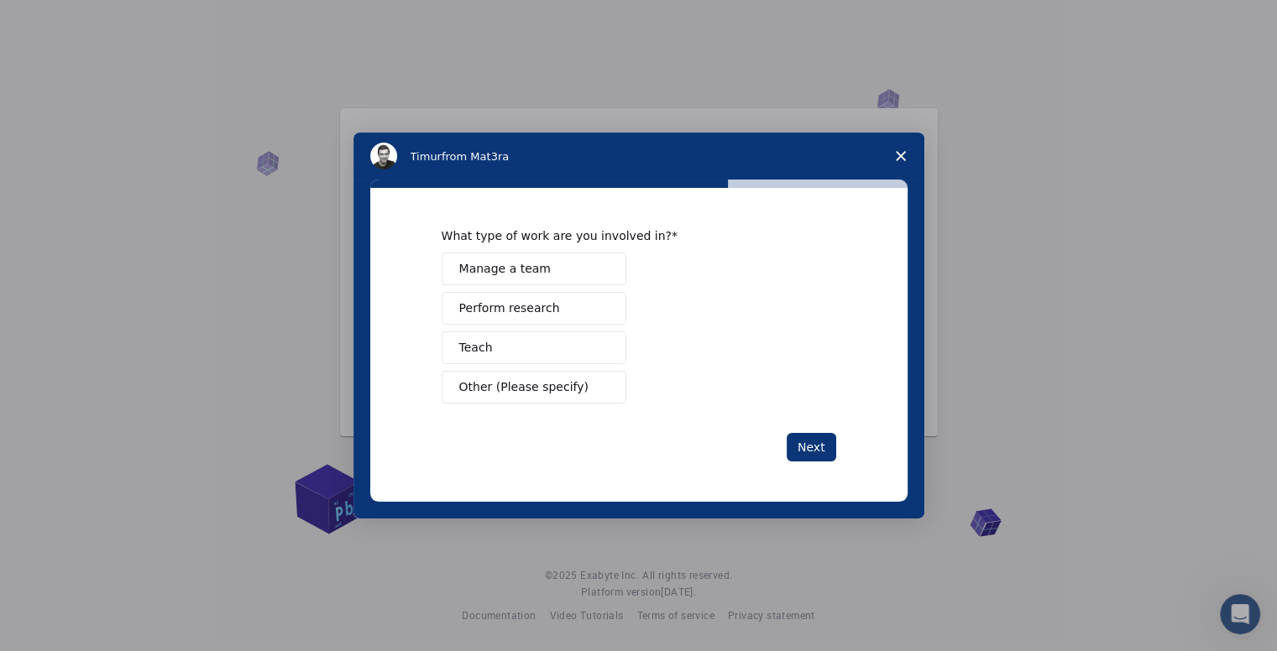
click at [515, 377] on button "Other (Please specify)" at bounding box center [533, 387] width 185 height 33
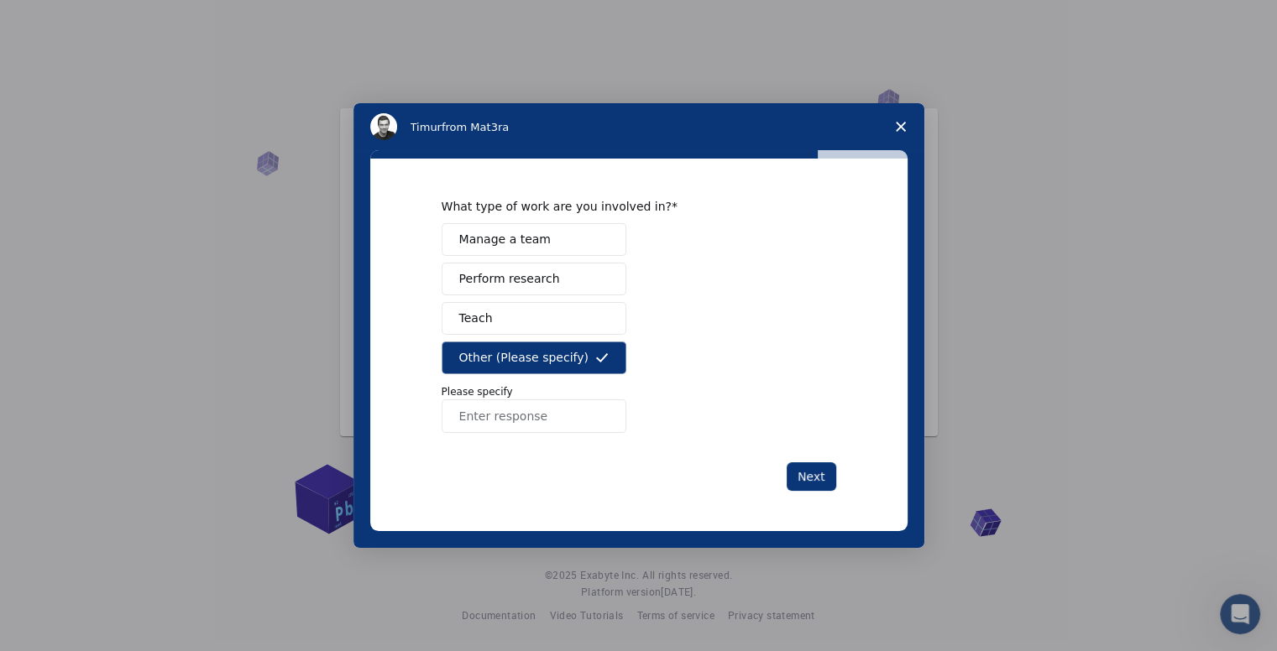
click at [509, 419] on input "Enter response" at bounding box center [533, 417] width 185 height 34
type input "c"
type input "studens"
click at [802, 466] on button "Next" at bounding box center [811, 476] width 50 height 29
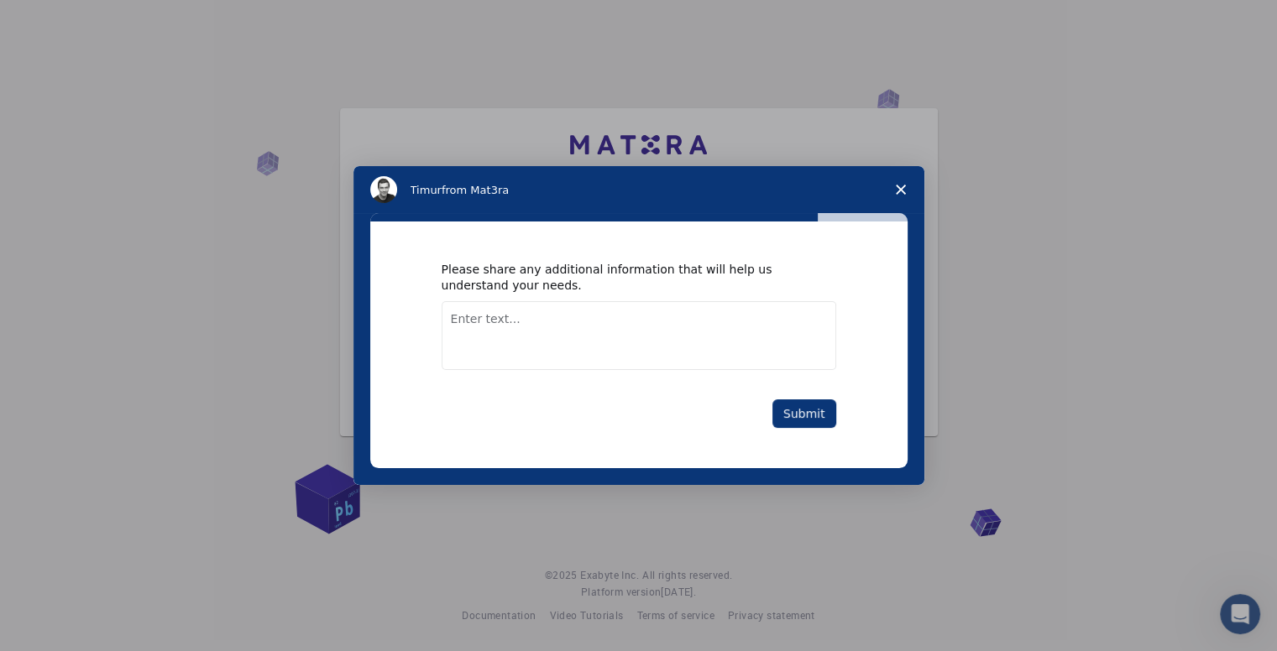
click at [521, 321] on textarea "Enter text..." at bounding box center [638, 335] width 394 height 69
type textarea "cnc for metal and aloy"
click at [779, 415] on button "Submit" at bounding box center [804, 414] width 64 height 29
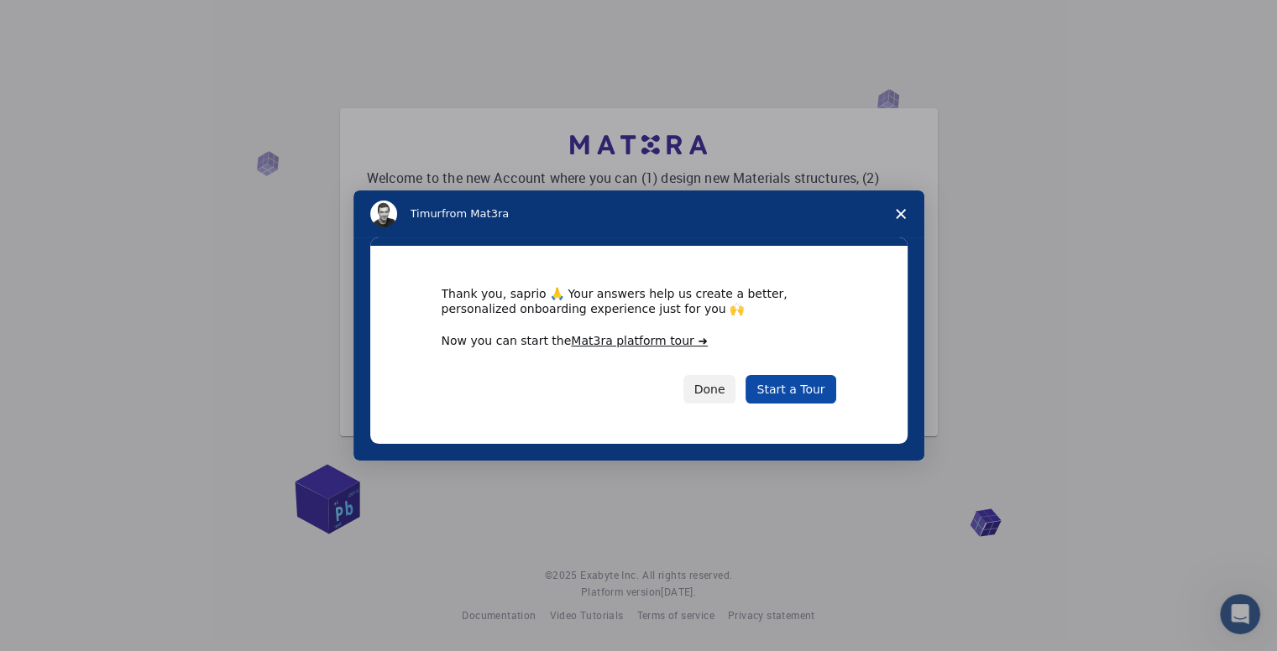
click at [790, 388] on link "Start a Tour" at bounding box center [790, 389] width 90 height 29
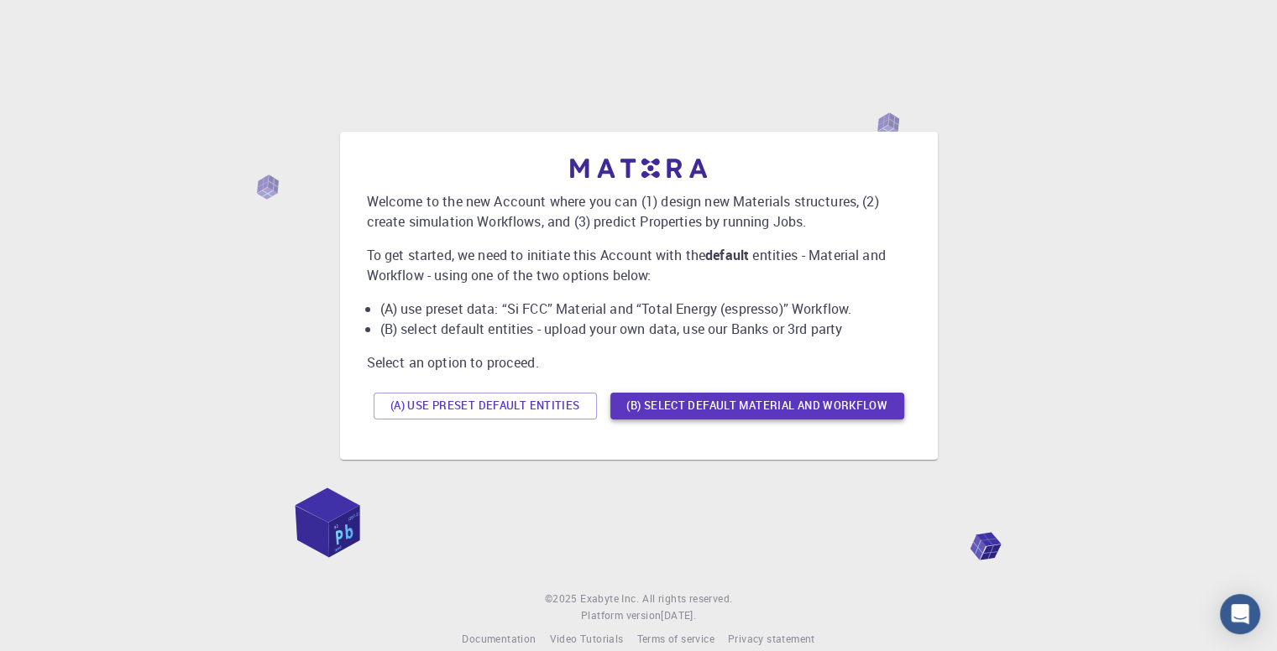
click at [655, 401] on button "(B) Select default material and workflow" at bounding box center [757, 406] width 294 height 27
